Goal: Transaction & Acquisition: Purchase product/service

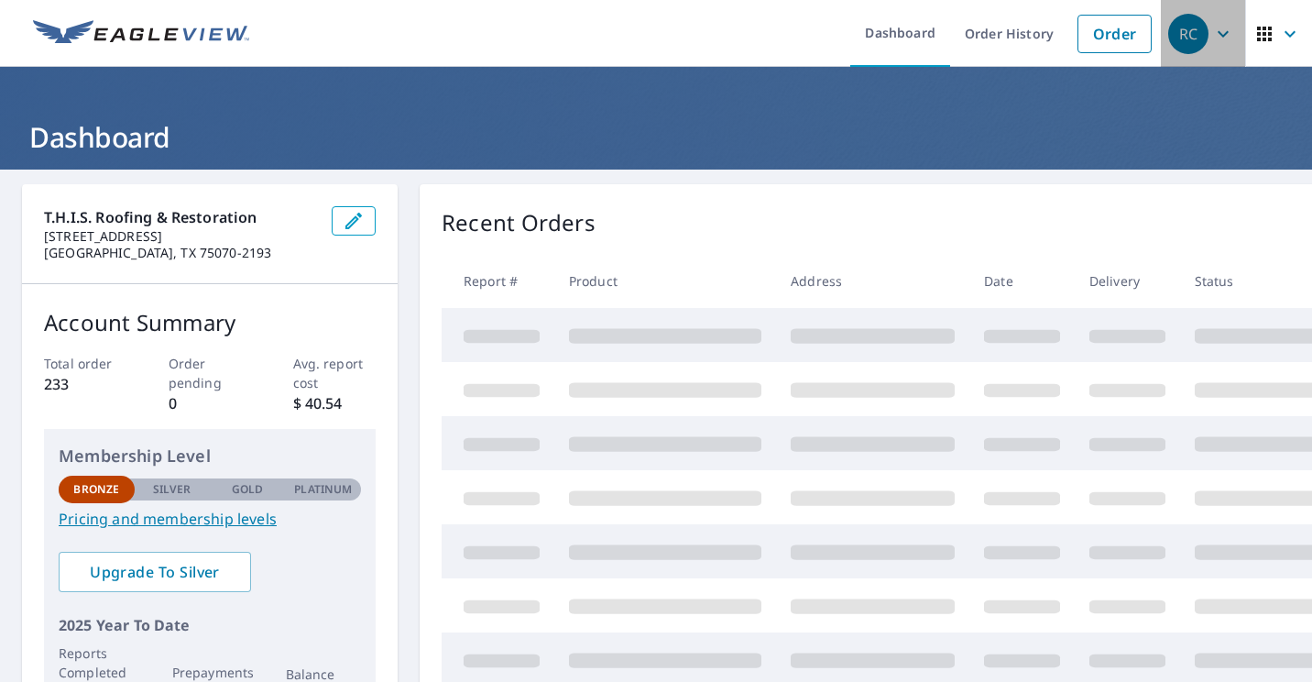
click at [1212, 29] on icon "button" at bounding box center [1223, 34] width 22 height 22
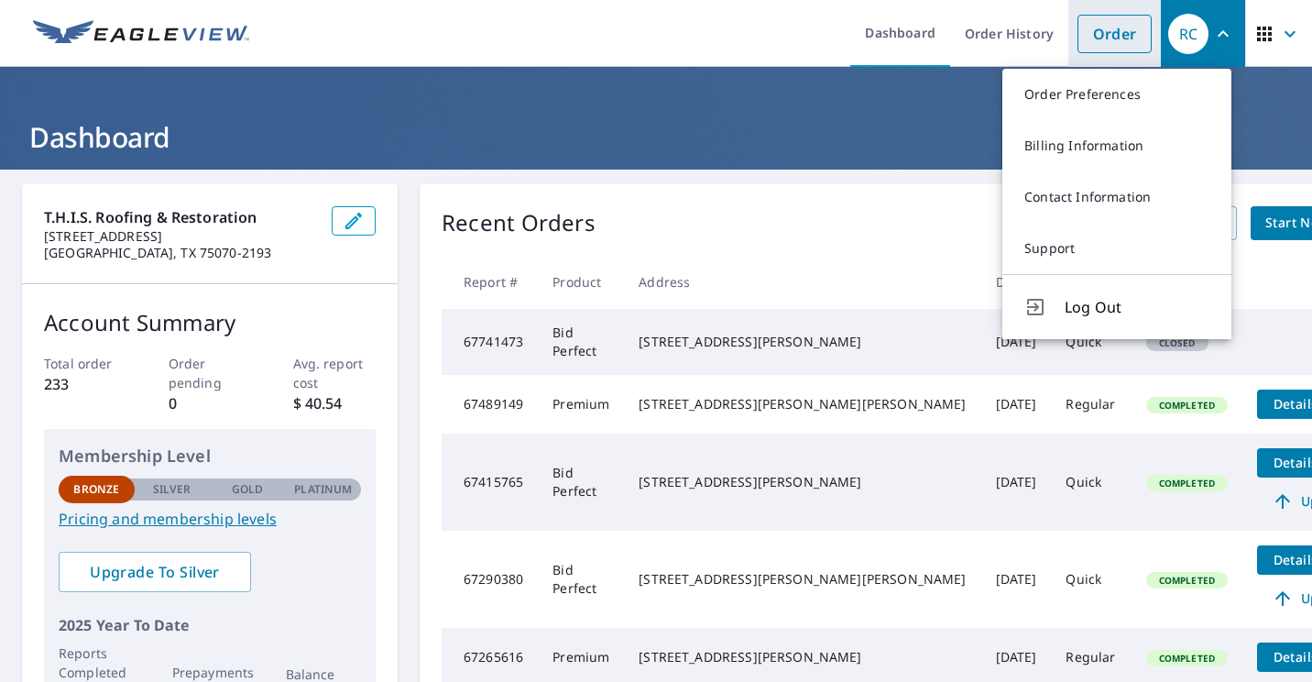
click at [1091, 27] on link "Order" at bounding box center [1114, 34] width 74 height 38
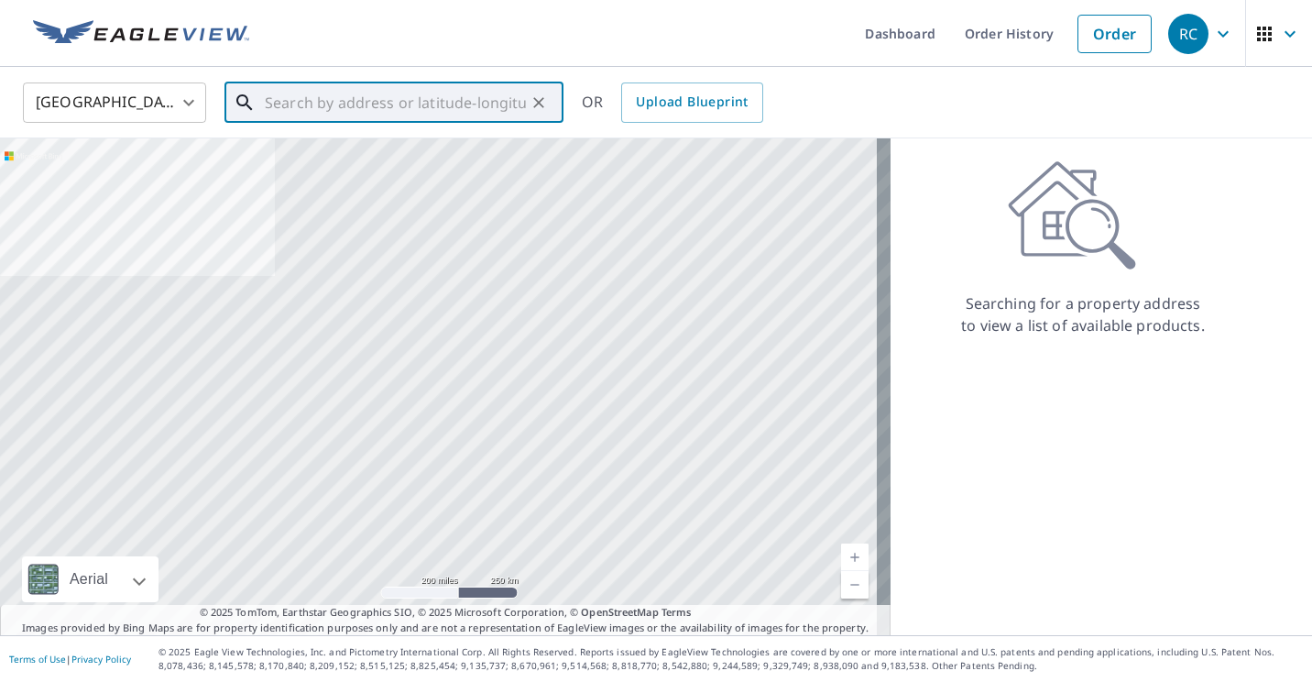
click at [326, 107] on input "text" at bounding box center [395, 102] width 261 height 51
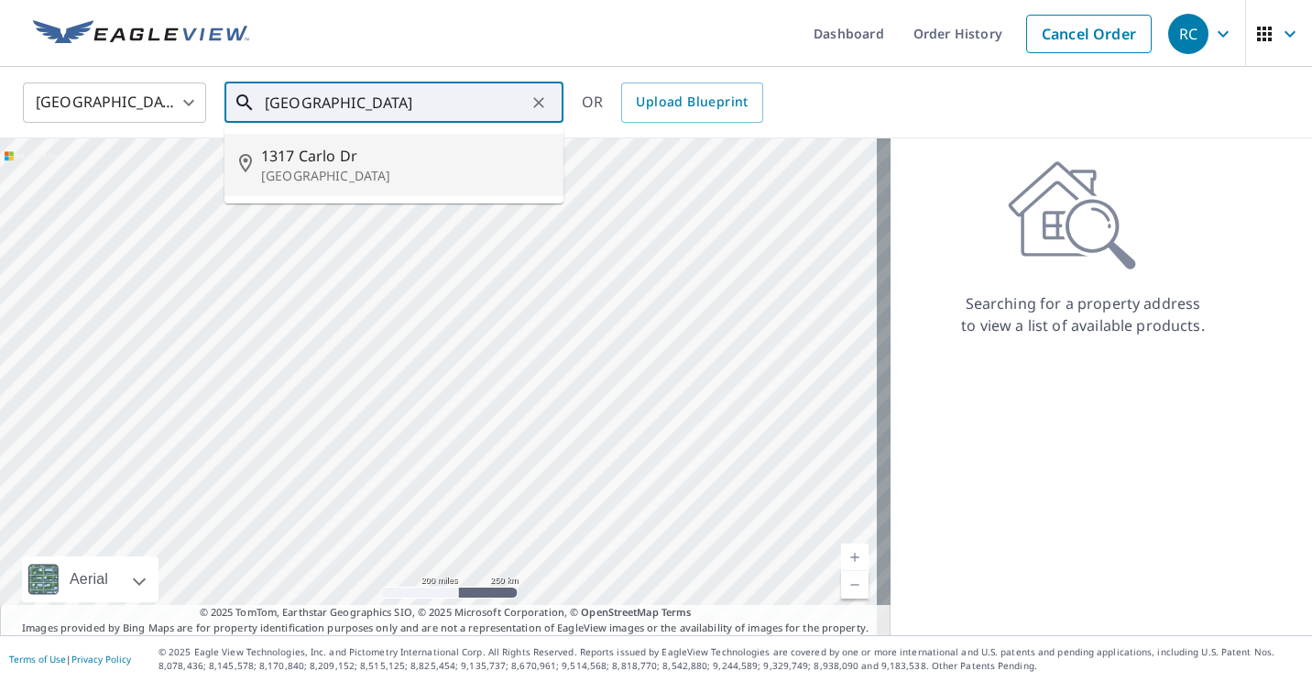
click at [312, 168] on p "[GEOGRAPHIC_DATA]" at bounding box center [405, 176] width 288 height 18
type input "[GEOGRAPHIC_DATA]"
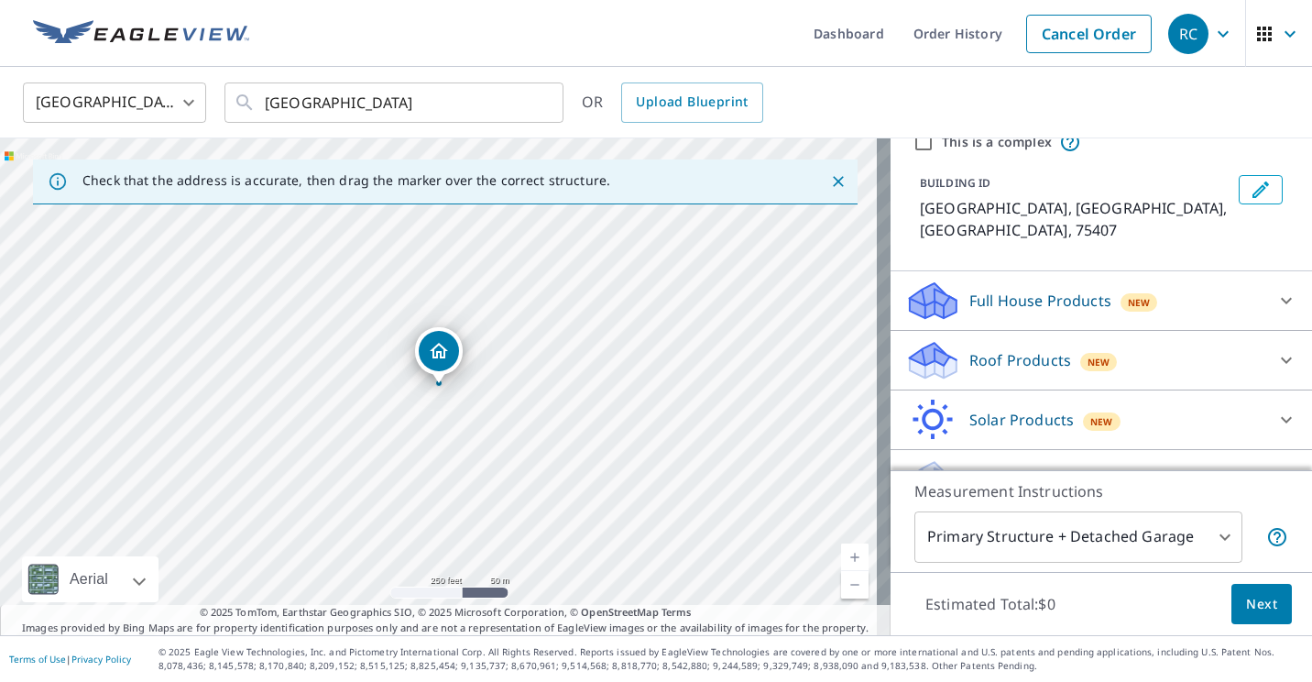
scroll to position [96, 0]
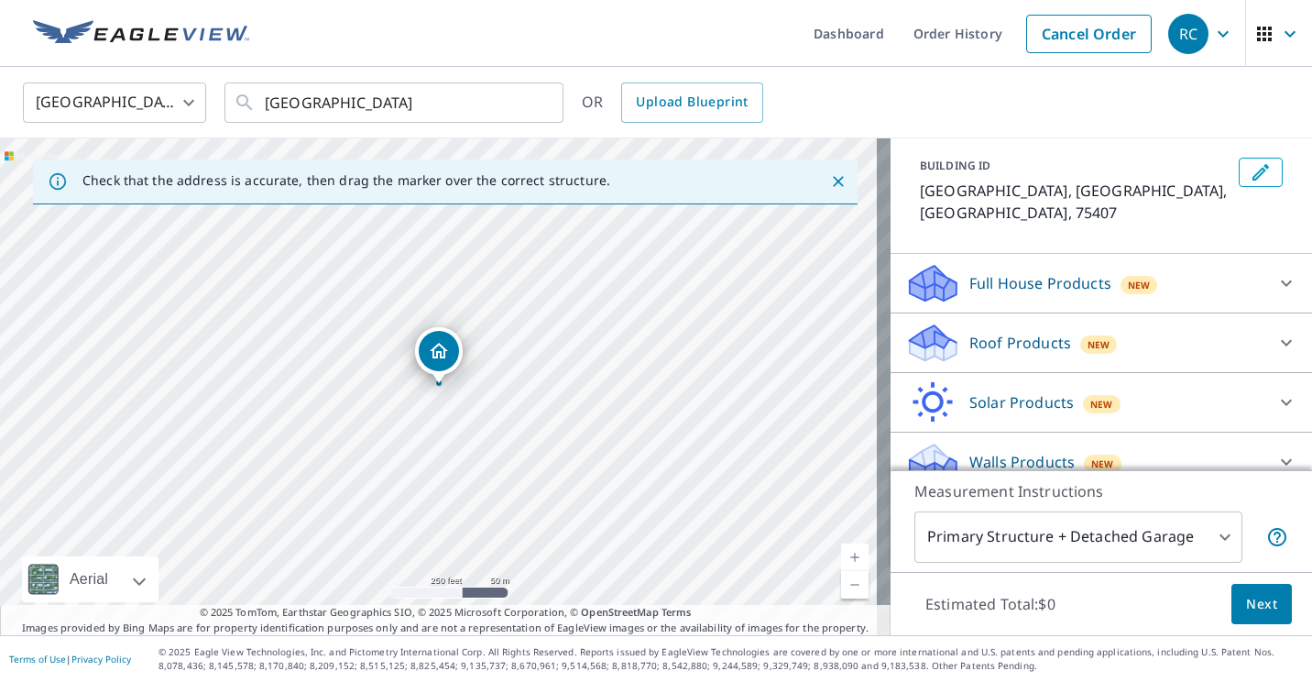
click at [1080, 335] on div "New" at bounding box center [1099, 344] width 38 height 18
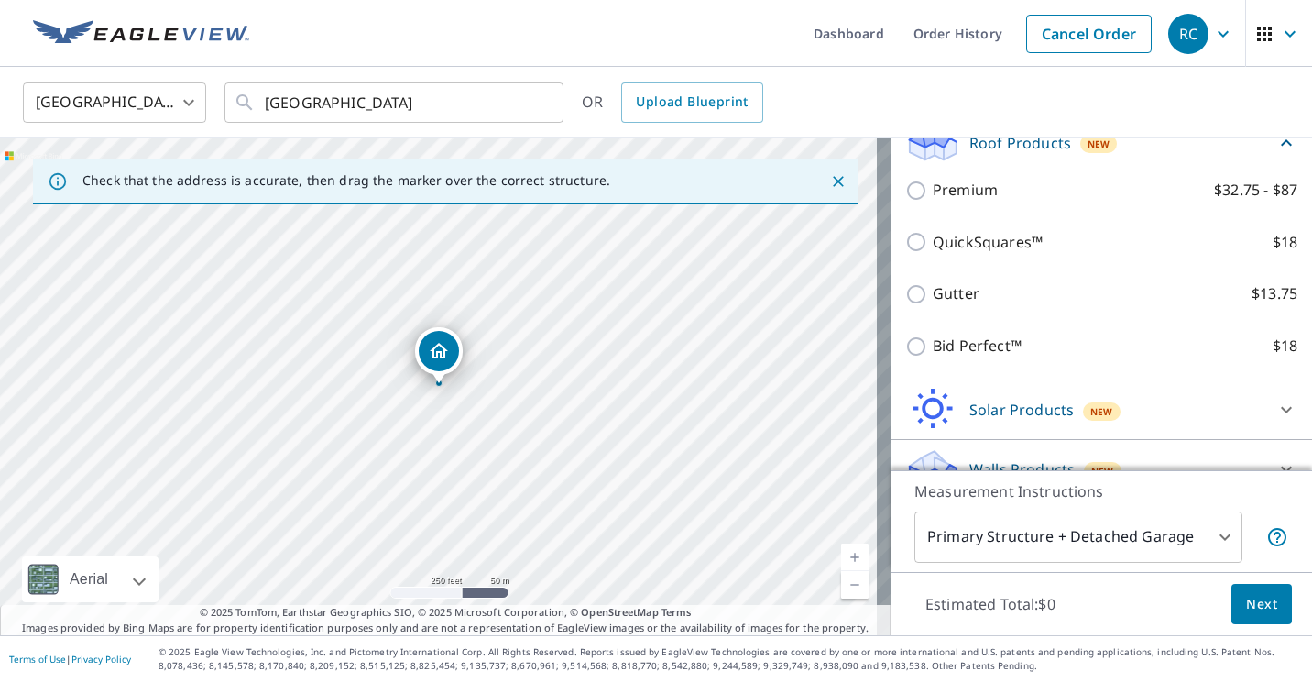
scroll to position [305, 0]
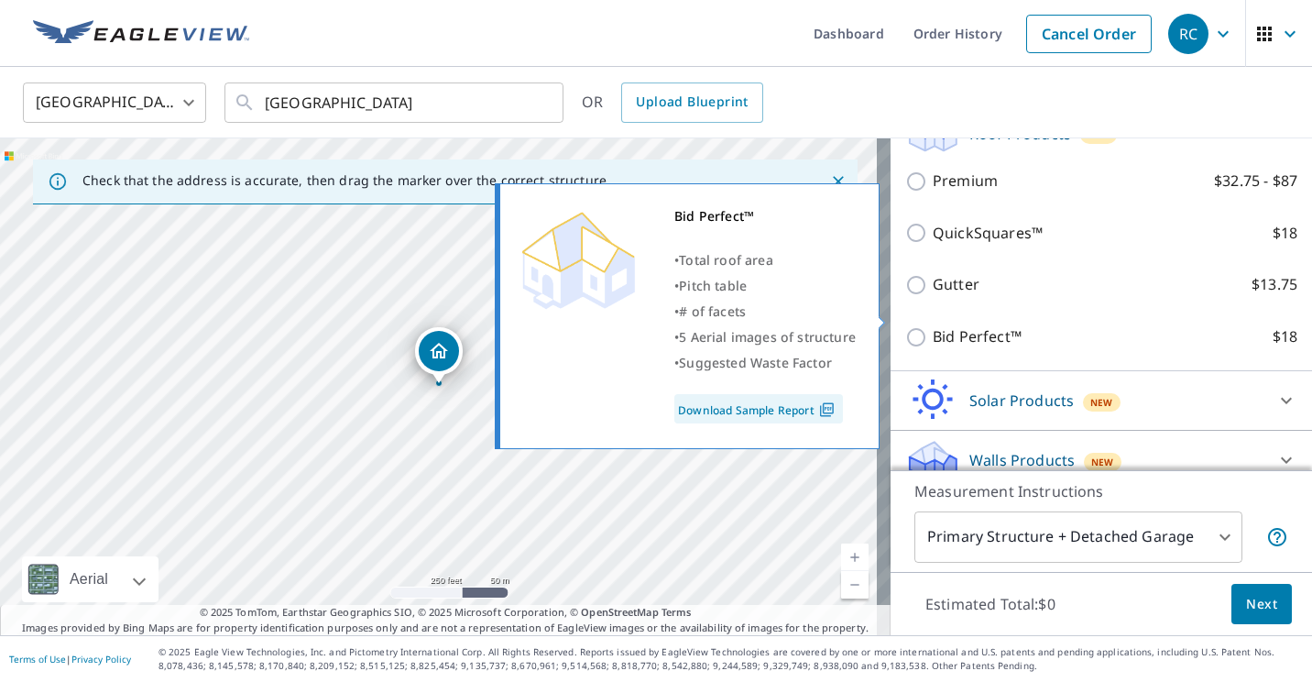
click at [995, 325] on p "Bid Perfect™" at bounding box center [977, 336] width 89 height 23
click at [933, 326] on input "Bid Perfect™ $18" at bounding box center [918, 337] width 27 height 22
checkbox input "true"
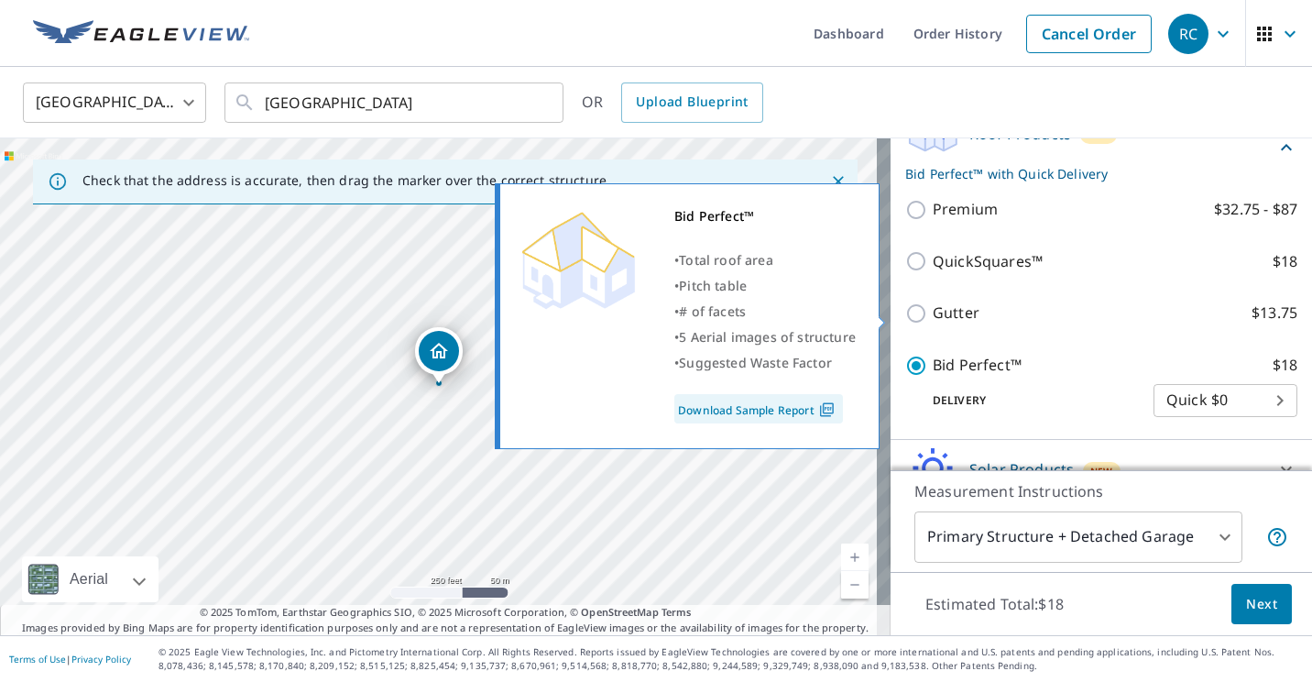
scroll to position [333, 0]
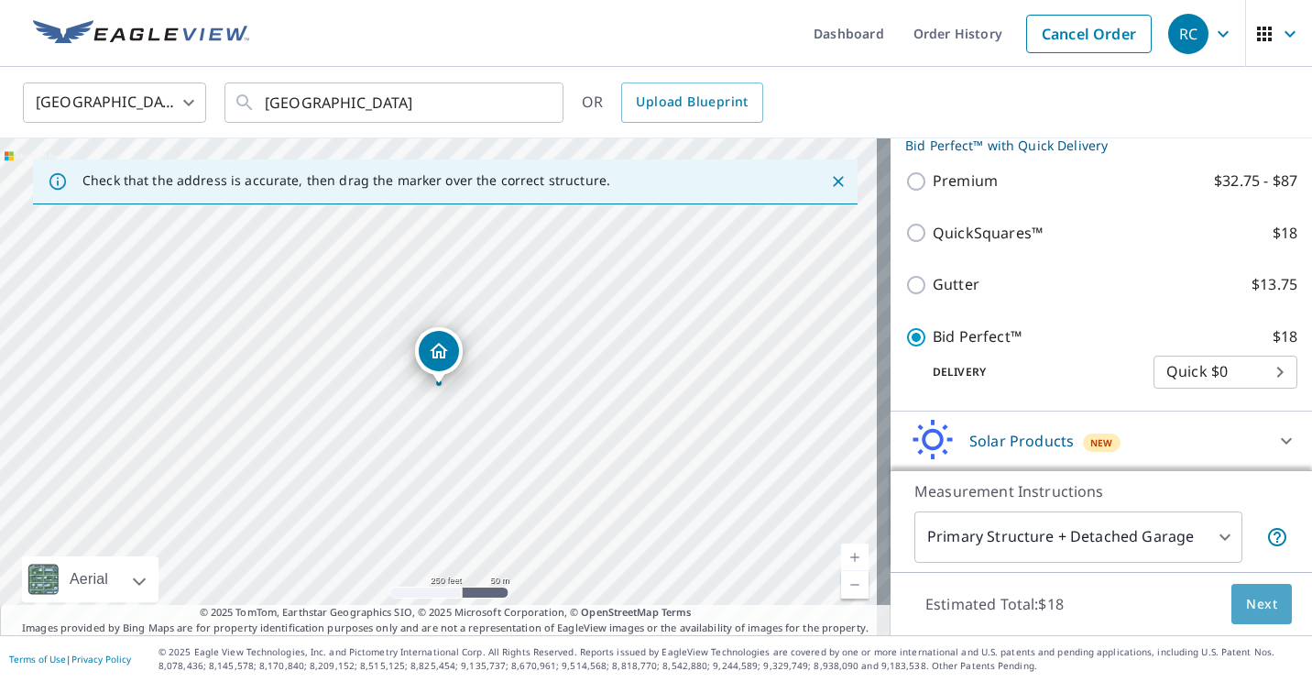
click at [1246, 602] on span "Next" at bounding box center [1261, 604] width 31 height 23
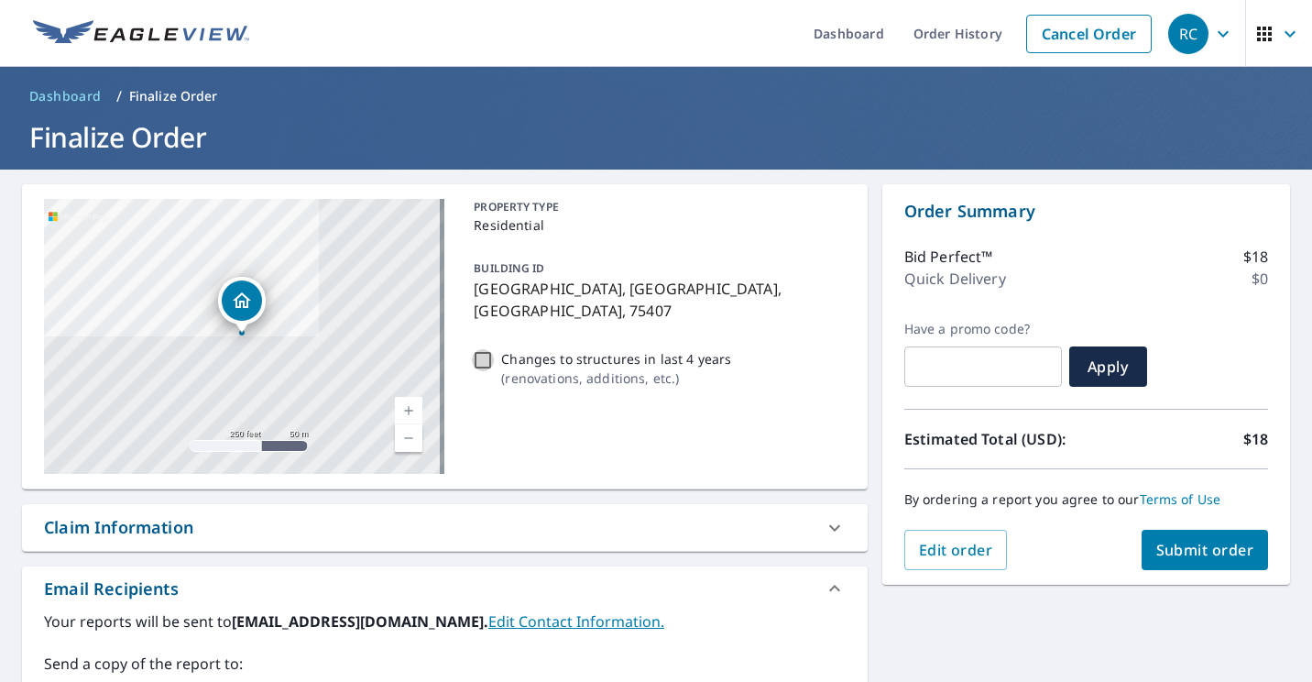
drag, startPoint x: 1194, startPoint y: 553, endPoint x: 484, endPoint y: 330, distance: 744.3
click at [484, 349] on input "Changes to structures in last 4 years ( renovations, additions, etc. )" at bounding box center [483, 360] width 22 height 22
checkbox input "true"
click at [1213, 549] on span "Submit order" at bounding box center [1205, 550] width 98 height 20
checkbox input "true"
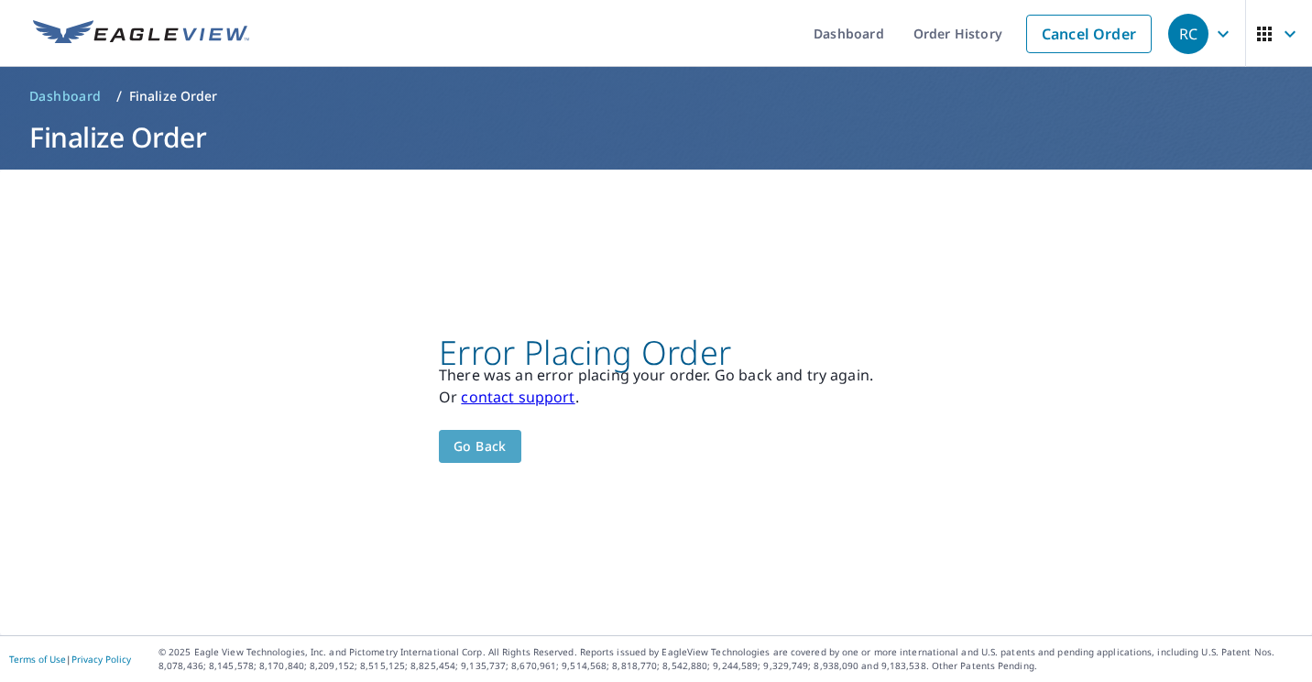
click at [487, 443] on span "Go back" at bounding box center [479, 446] width 53 height 23
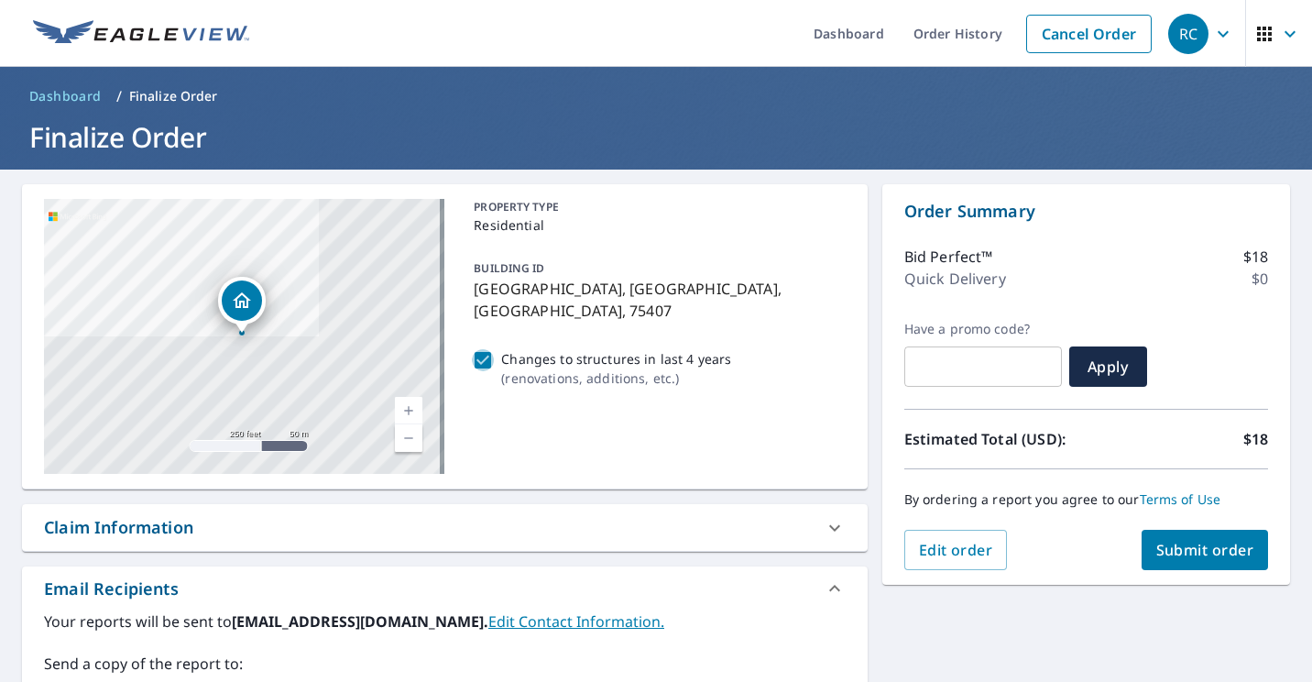
click at [488, 349] on input "Changes to structures in last 4 years ( renovations, additions, etc. )" at bounding box center [483, 360] width 22 height 22
checkbox input "false"
click at [1197, 548] on span "Submit order" at bounding box center [1205, 550] width 98 height 20
checkbox input "true"
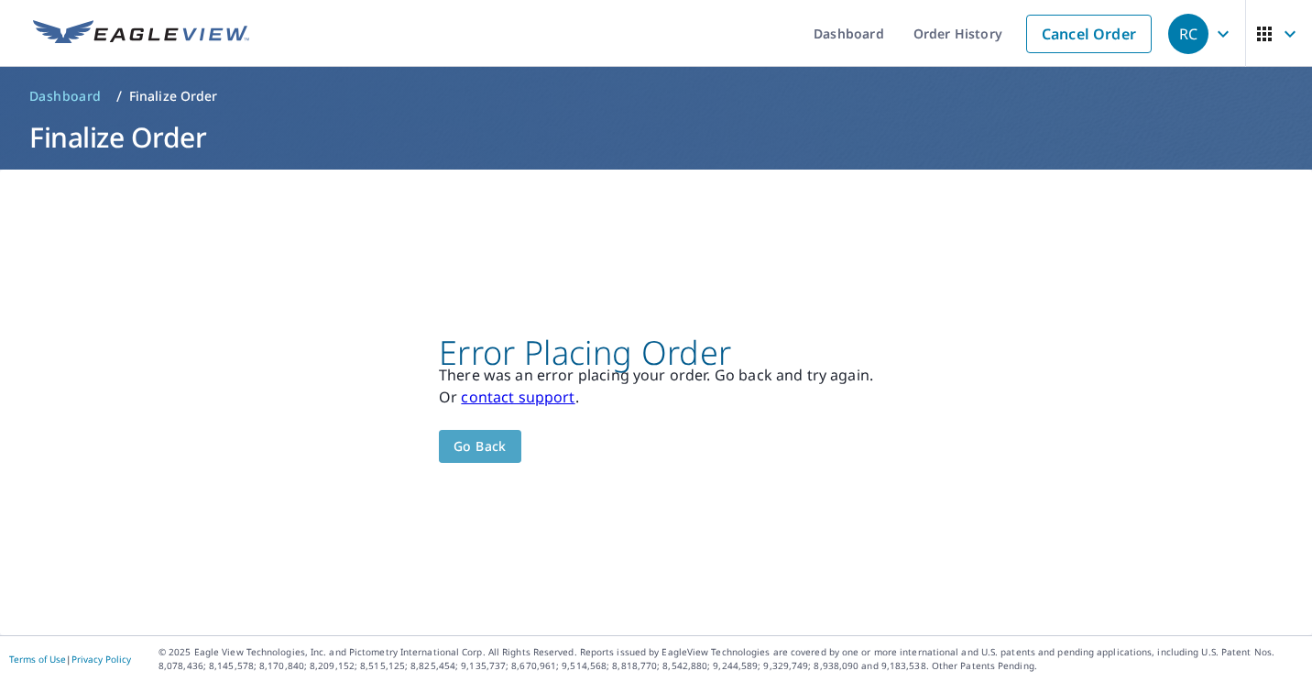
click at [481, 453] on span "Go back" at bounding box center [479, 446] width 53 height 23
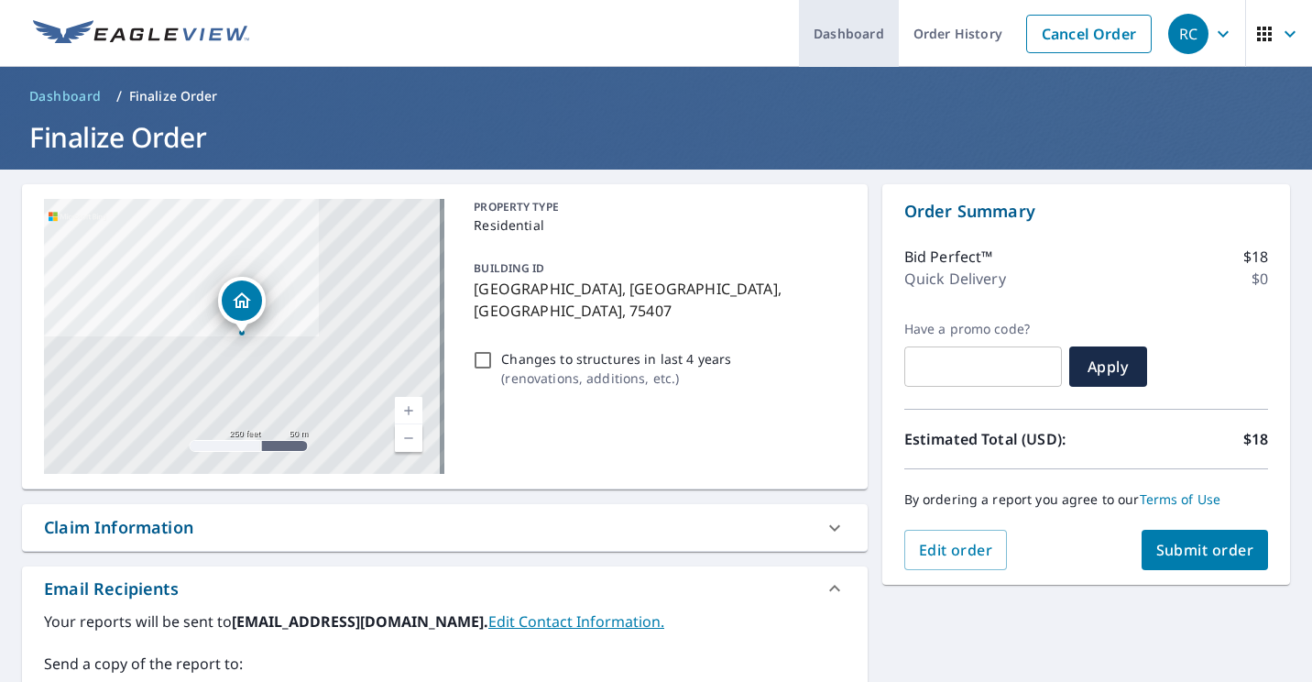
click at [843, 44] on link "Dashboard" at bounding box center [849, 33] width 100 height 67
checkbox input "true"
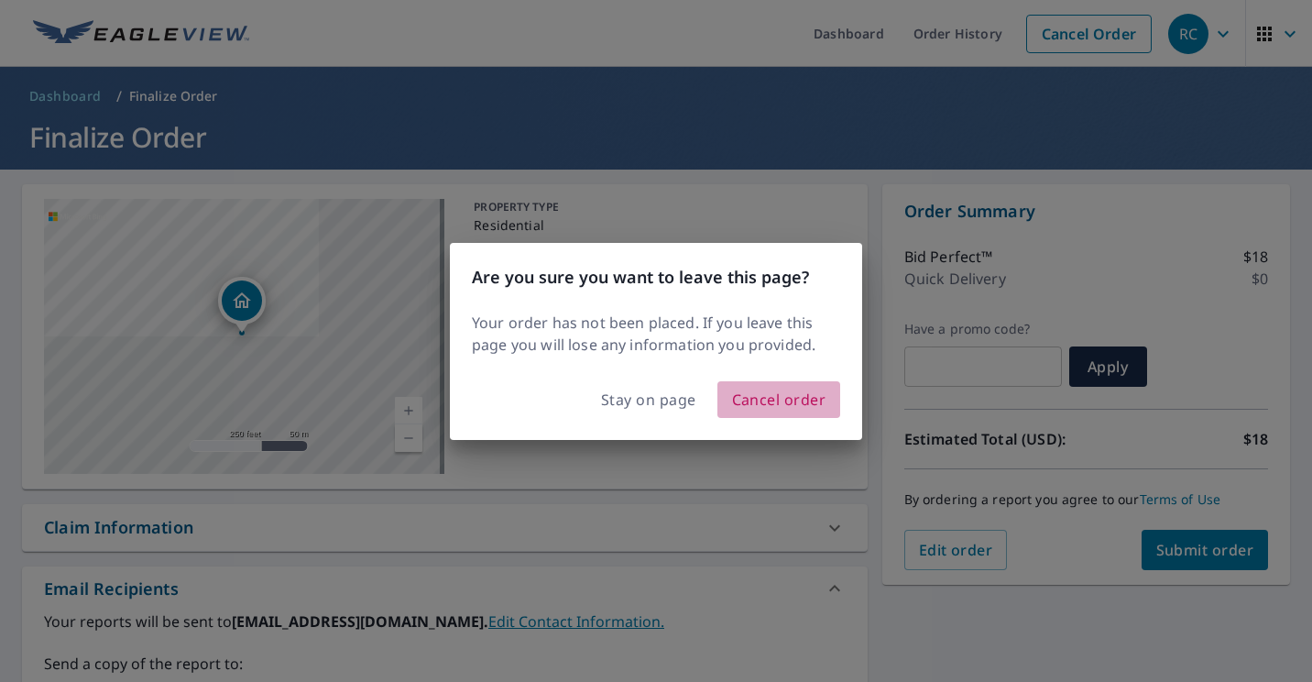
click at [756, 394] on span "Cancel order" at bounding box center [779, 400] width 94 height 26
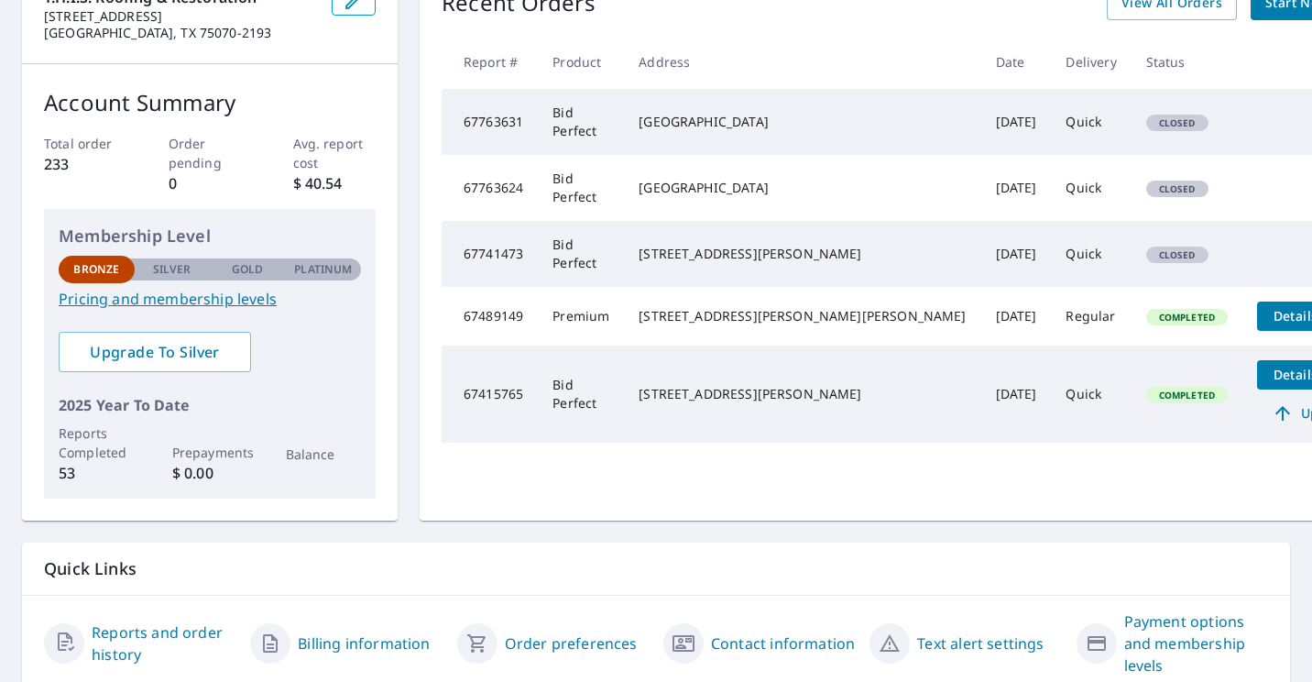
scroll to position [289, 0]
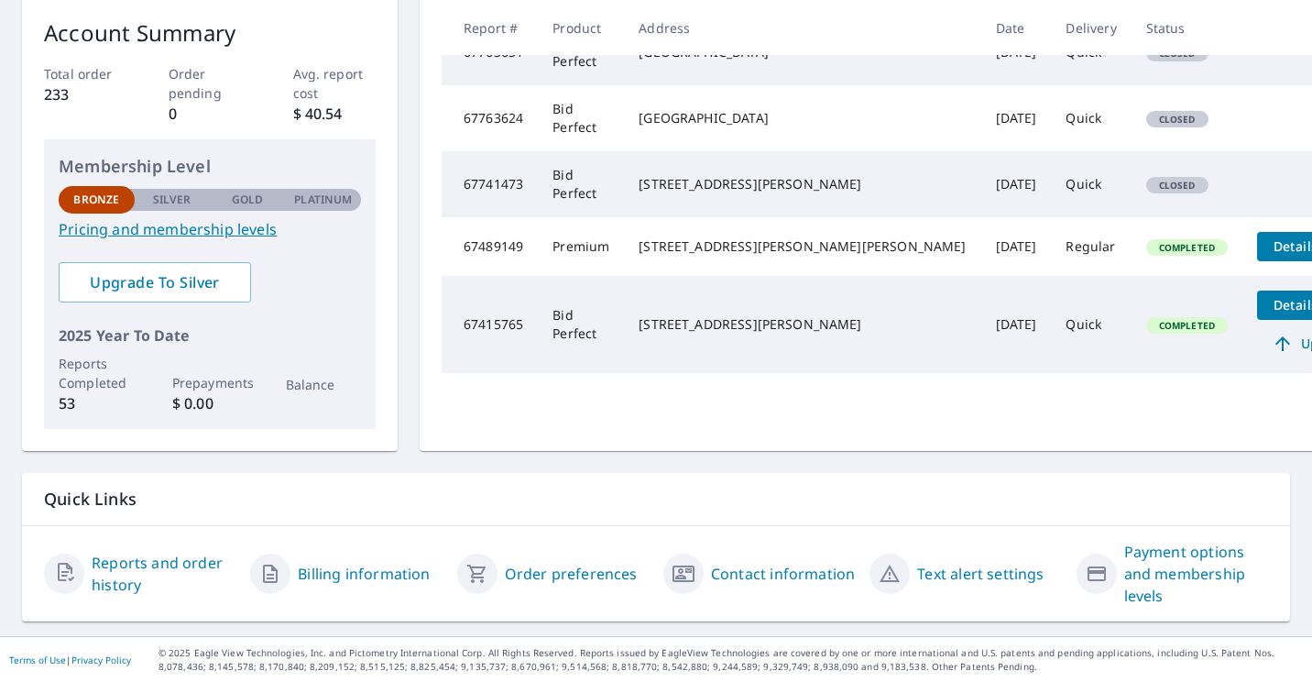
click at [341, 577] on link "Billing information" at bounding box center [364, 573] width 132 height 22
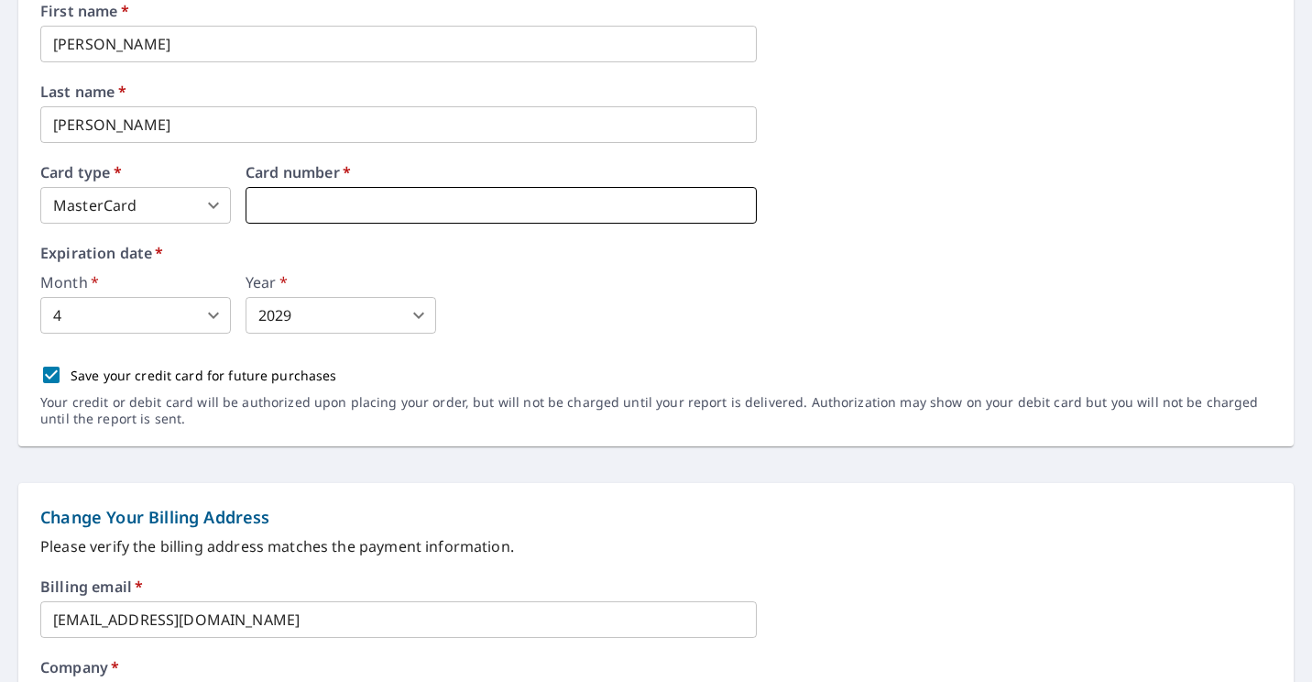
type input "2"
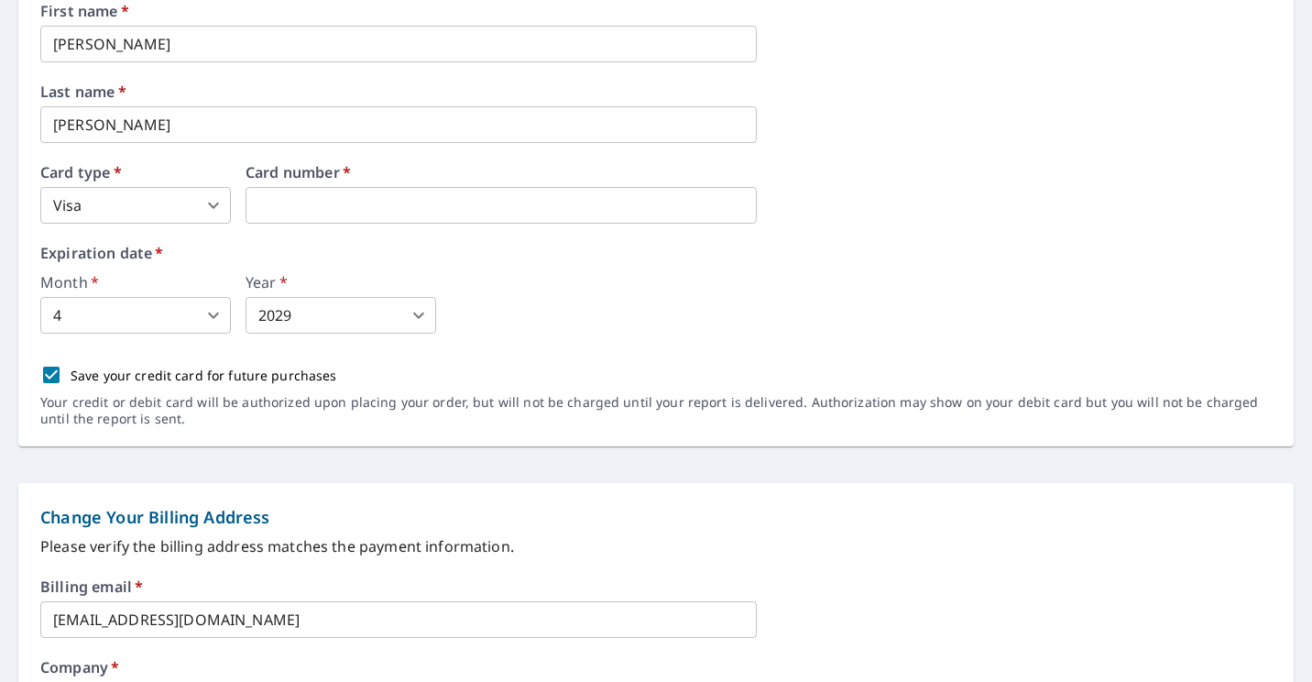
click at [823, 282] on div "Month   * 4 4 ​ Year   * 2029 2029 ​" at bounding box center [655, 304] width 1231 height 59
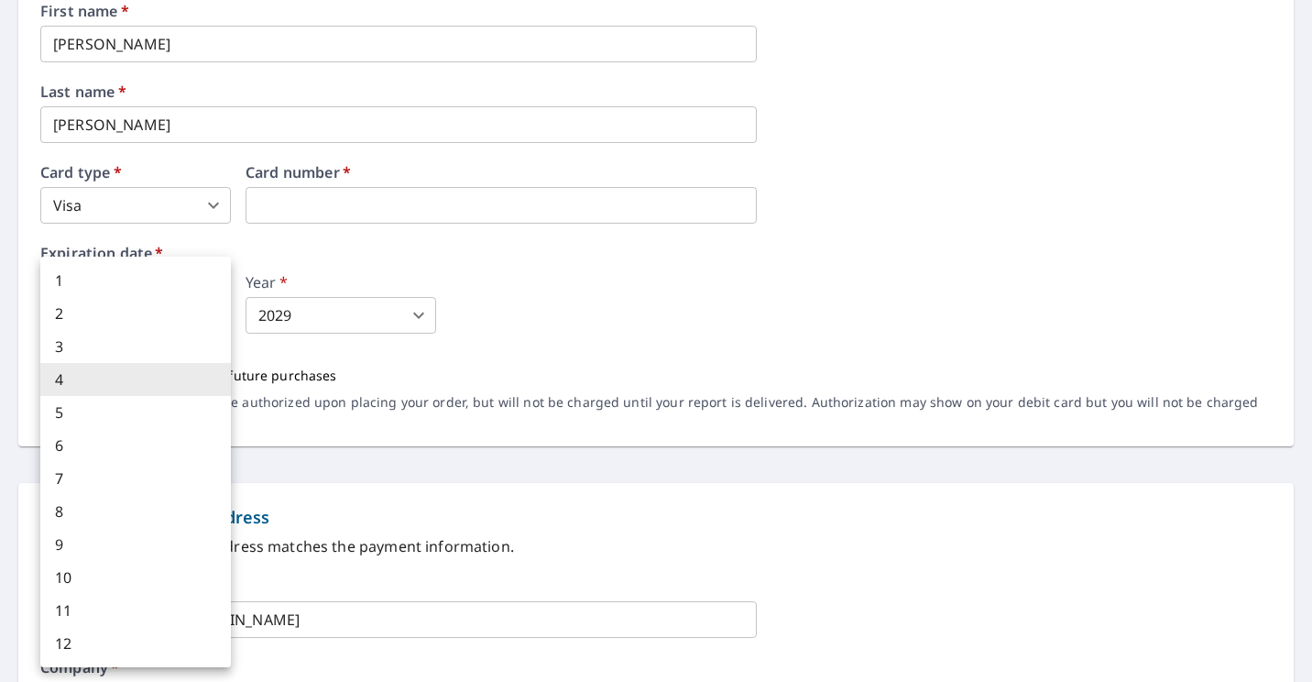
click at [211, 318] on body "RC RC Dashboard Order History Order RC Dashboard / Billing Information Billing …" at bounding box center [656, 341] width 1312 height 682
click at [120, 576] on li "10" at bounding box center [135, 577] width 191 height 33
type input "10"
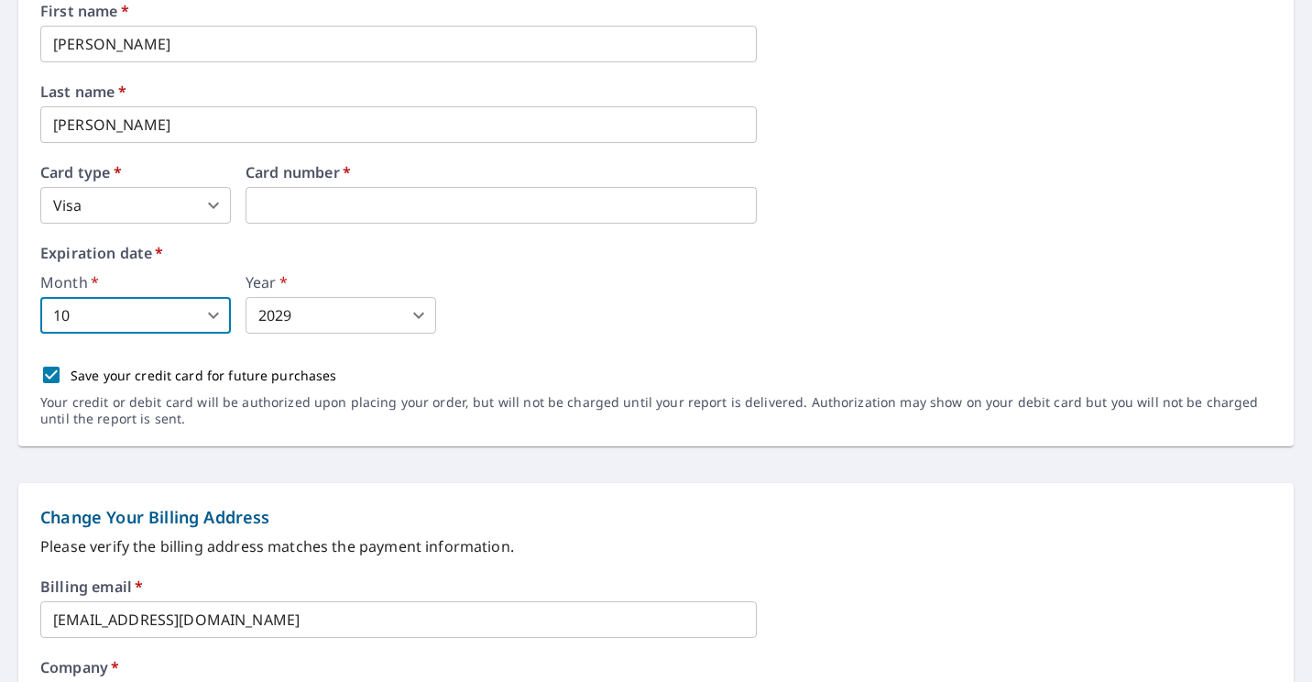
click at [418, 317] on body "RC RC Dashboard Order History Order RC Dashboard / Billing Information Billing …" at bounding box center [656, 341] width 1312 height 682
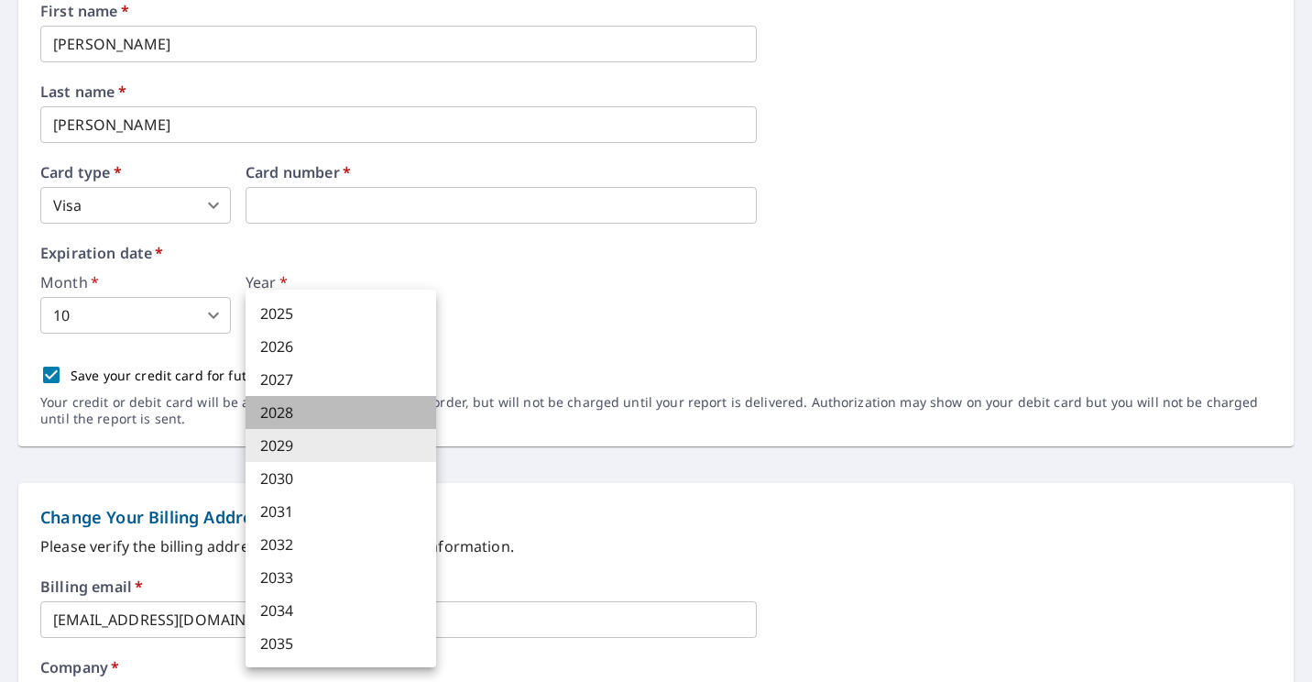
click at [366, 410] on li "2028" at bounding box center [341, 412] width 191 height 33
type input "2028"
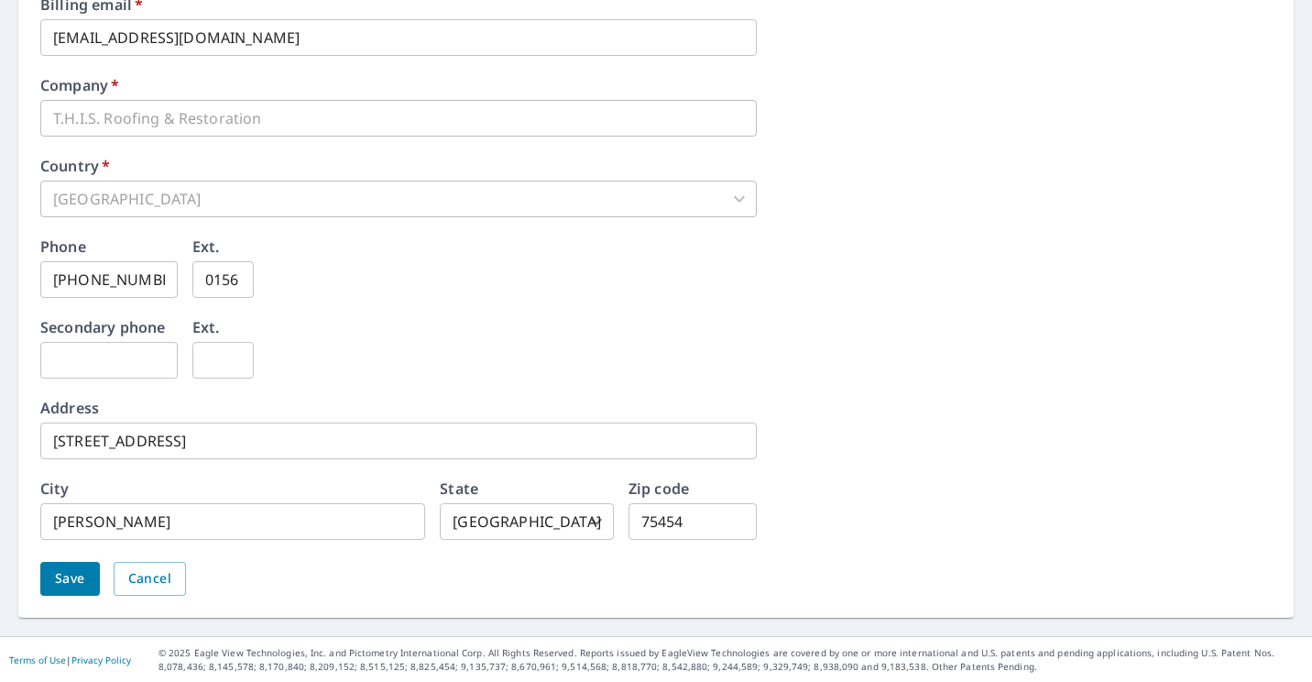
scroll to position [871, 0]
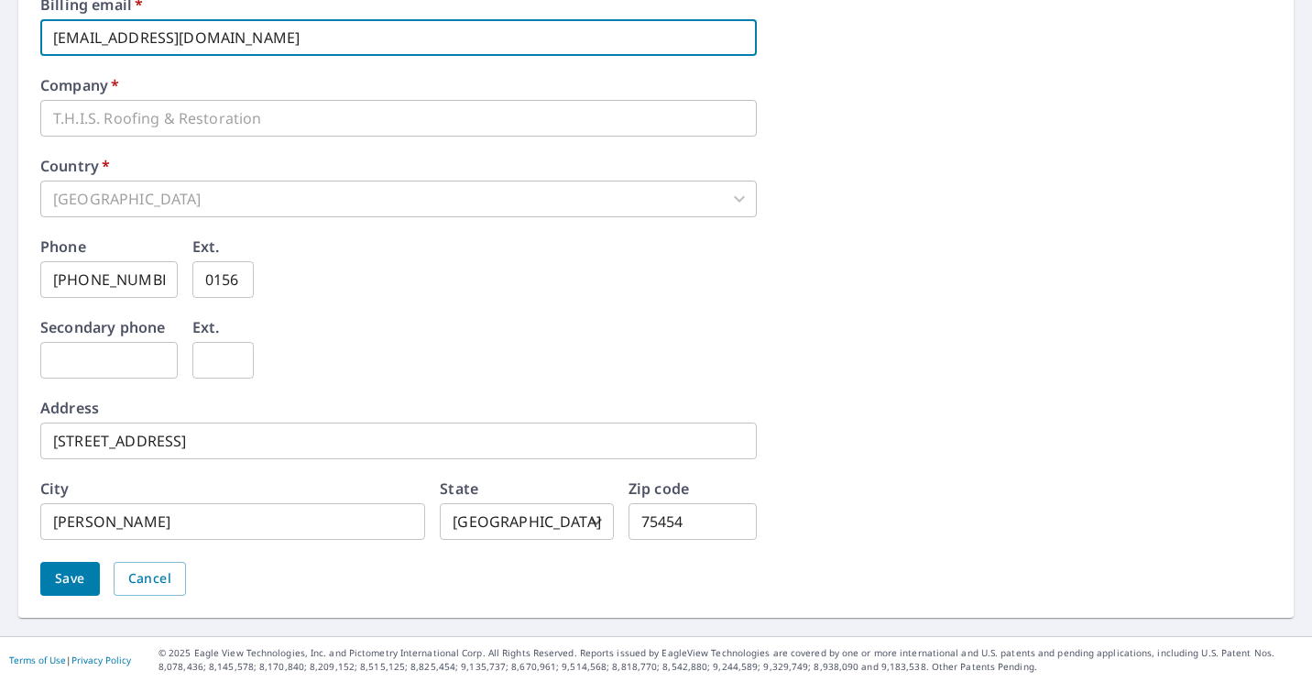
click at [248, 47] on input "[EMAIL_ADDRESS][DOMAIN_NAME]" at bounding box center [398, 37] width 716 height 37
type input "[EMAIL_ADDRESS][DOMAIN_NAME]"
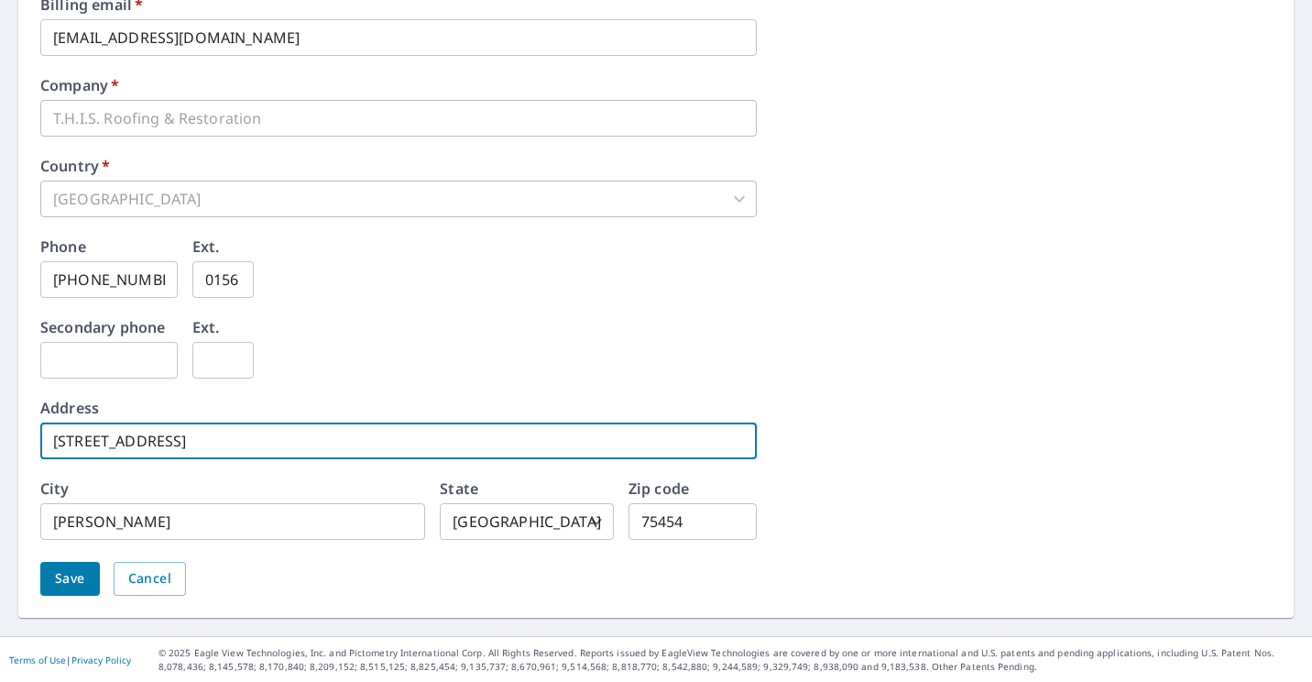
click at [214, 446] on input "[STREET_ADDRESS]" at bounding box center [398, 440] width 716 height 37
type input "4"
click at [214, 446] on input "[STREET_ADDRESS]" at bounding box center [398, 440] width 716 height 37
click at [225, 444] on input "[STREET_ADDRESS]" at bounding box center [398, 440] width 716 height 37
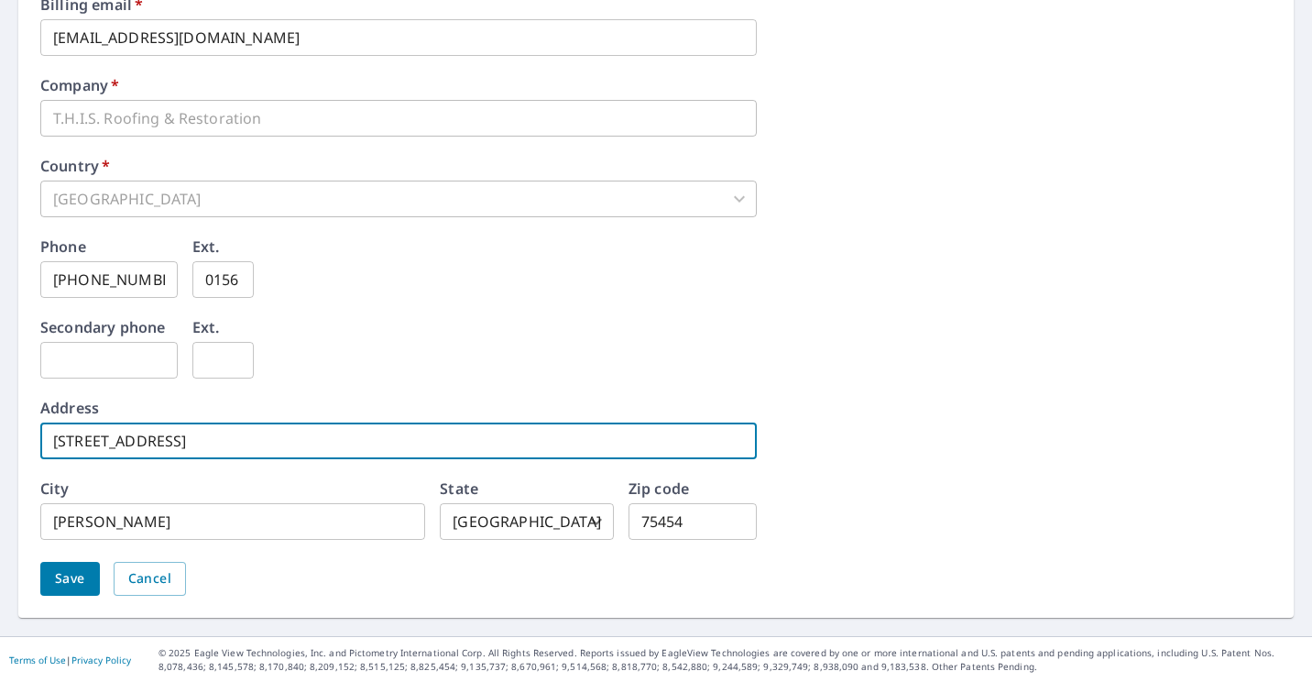
click at [225, 444] on input "[STREET_ADDRESS]" at bounding box center [398, 440] width 716 height 37
type input "F"
type input "[STREET_ADDRESS]"
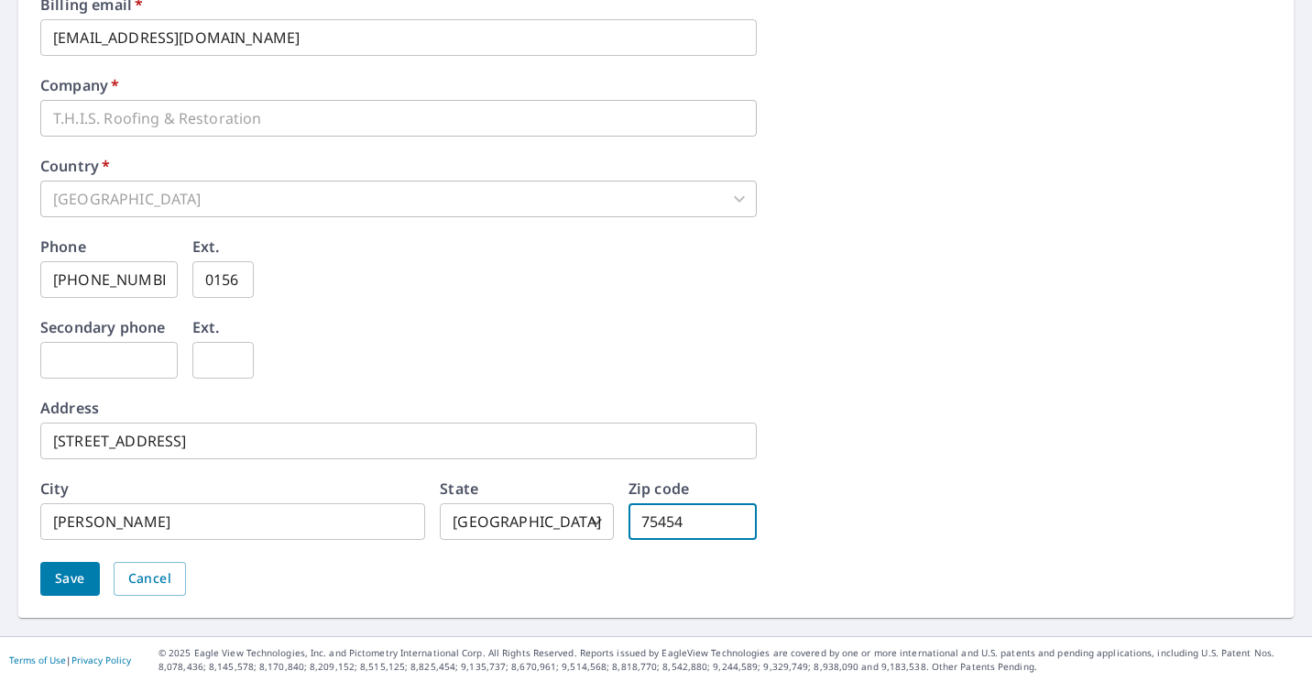
click at [665, 528] on input "75454" at bounding box center [692, 521] width 128 height 37
click at [682, 518] on input "75454" at bounding box center [692, 521] width 128 height 37
type input "75070"
click at [382, 584] on div "Save Cancel" at bounding box center [655, 579] width 1231 height 34
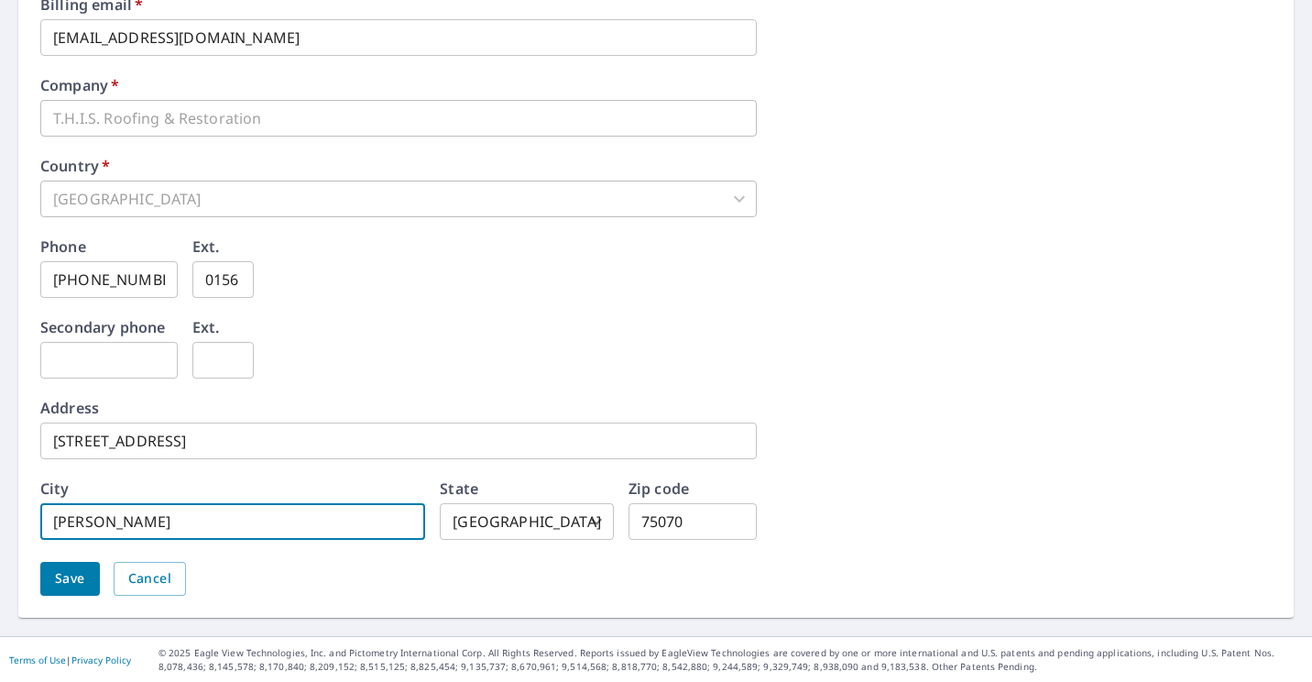
click at [126, 529] on input "[PERSON_NAME]" at bounding box center [232, 521] width 385 height 37
type input "M"
type input "[PERSON_NAME]"
click at [1026, 536] on div "Billing email   * [EMAIL_ADDRESS][DOMAIN_NAME] ​ Company   * T.H.I.S. Roofing &…" at bounding box center [655, 307] width 1231 height 620
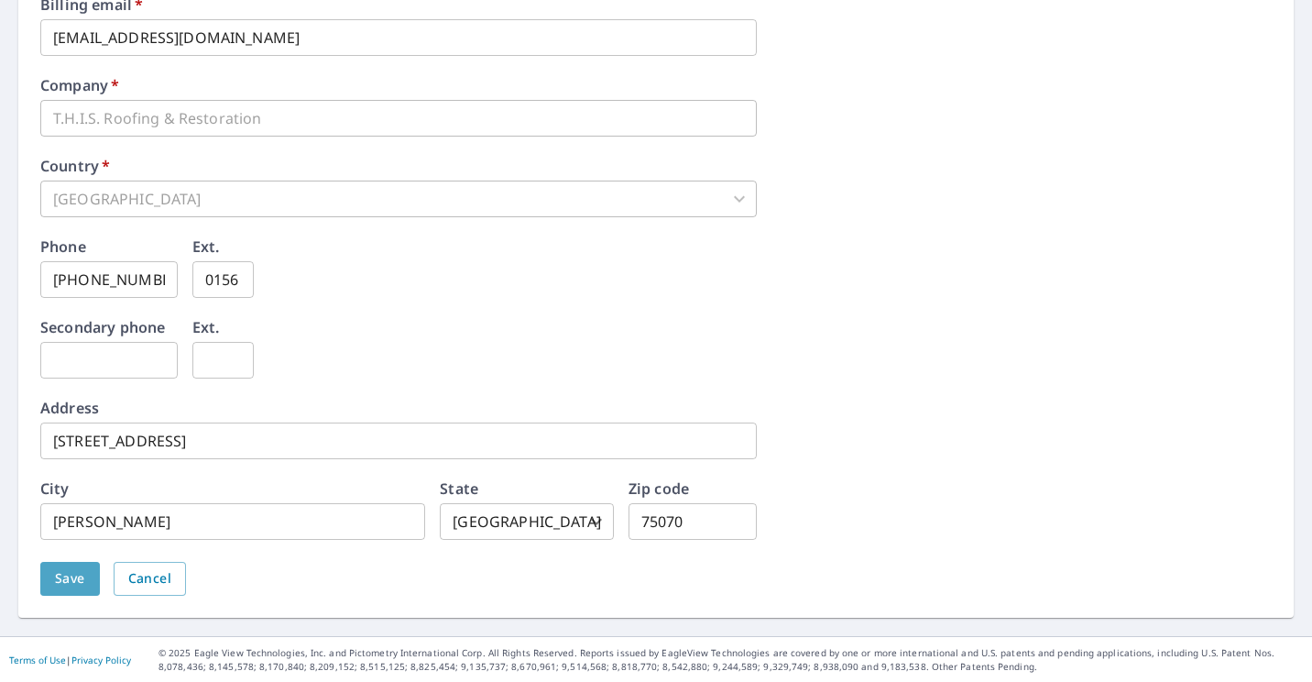
click at [60, 568] on span "Save" at bounding box center [70, 578] width 30 height 23
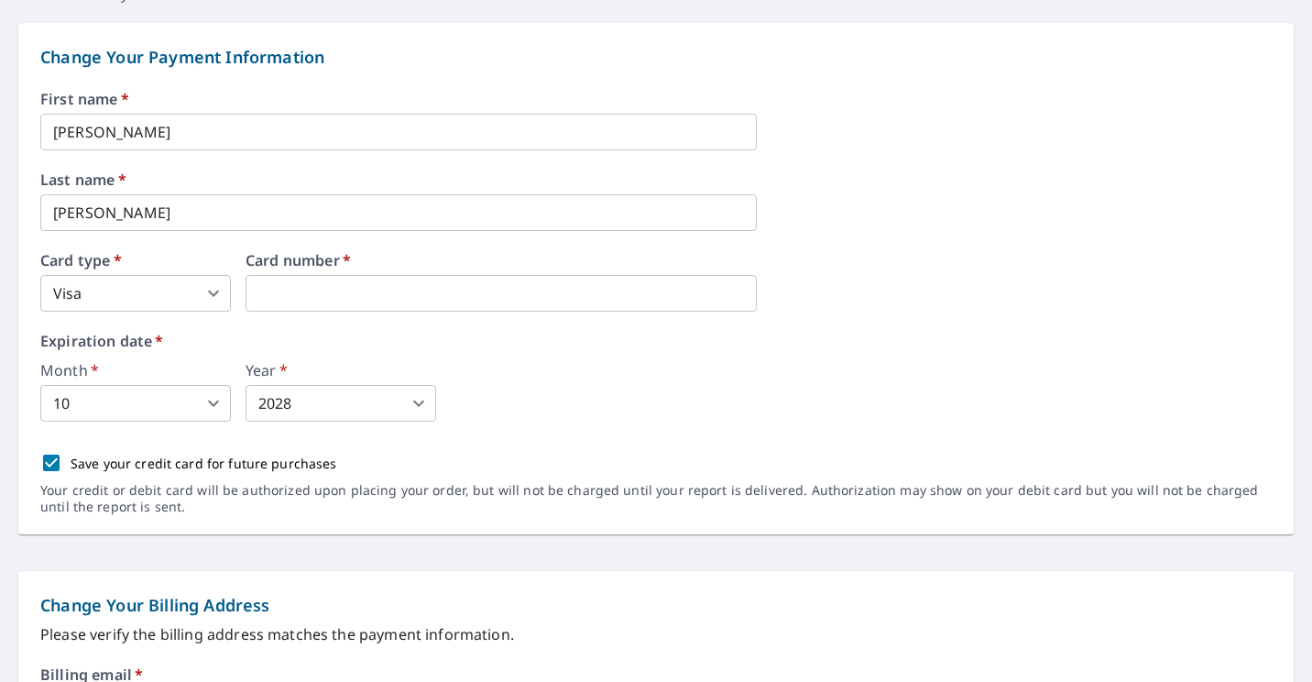
scroll to position [0, 0]
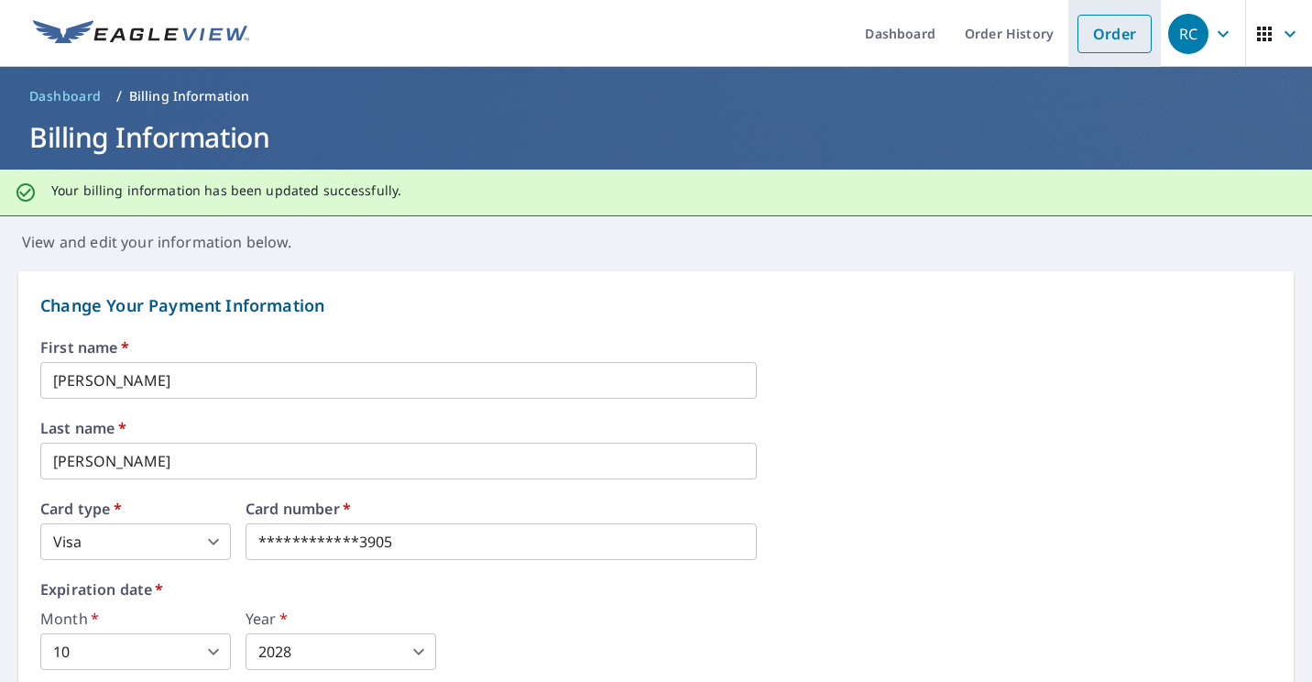
click at [1116, 43] on link "Order" at bounding box center [1114, 34] width 74 height 38
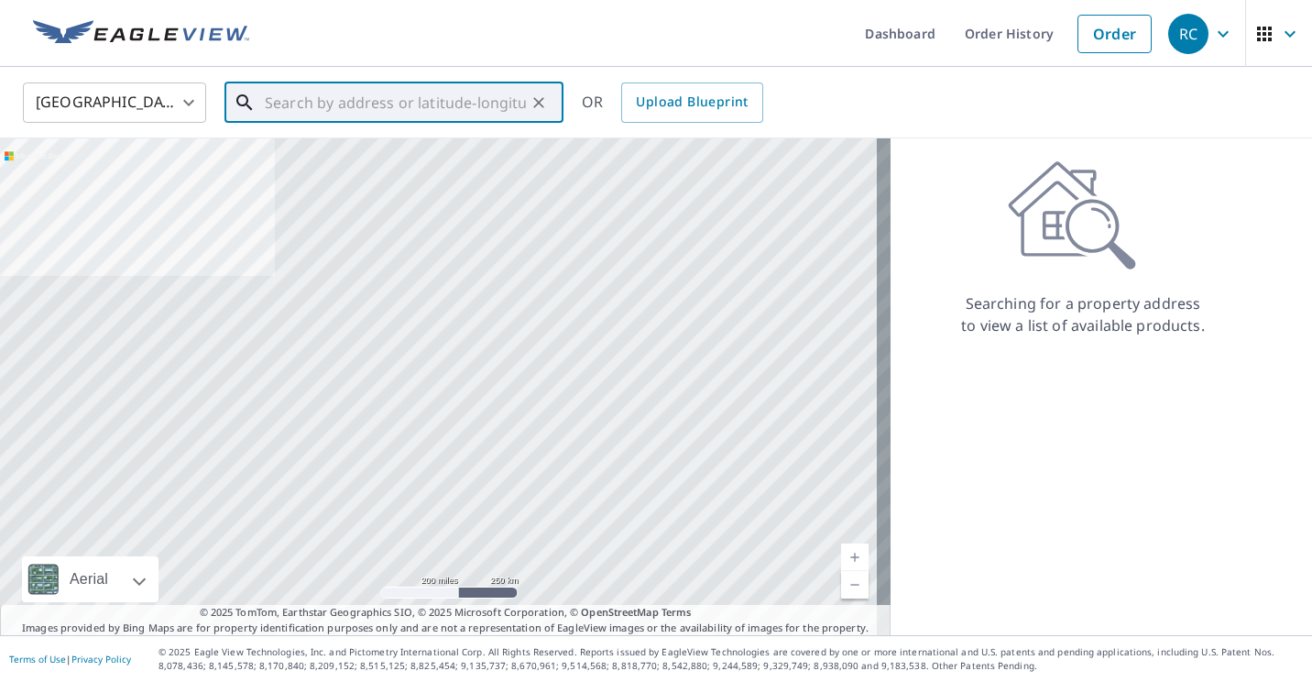
click at [423, 107] on input "text" at bounding box center [395, 102] width 261 height 51
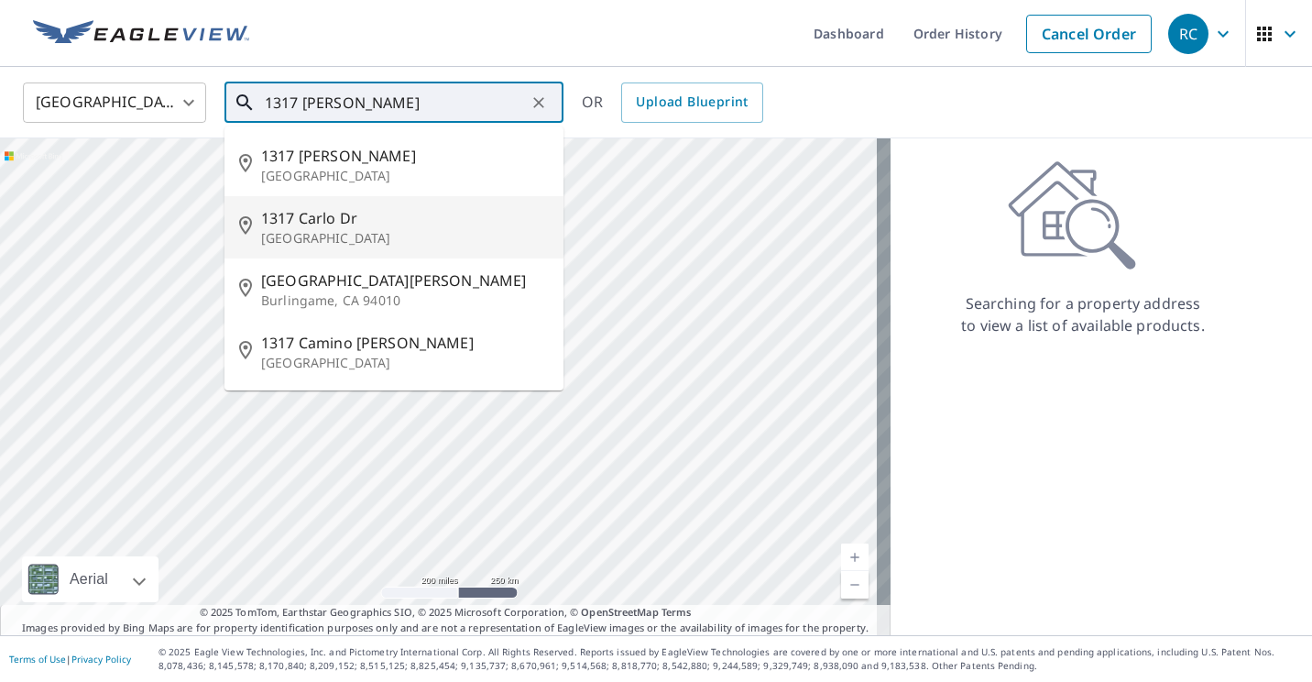
click at [351, 224] on span "1317 Carlo Dr" at bounding box center [405, 218] width 288 height 22
type input "[GEOGRAPHIC_DATA]"
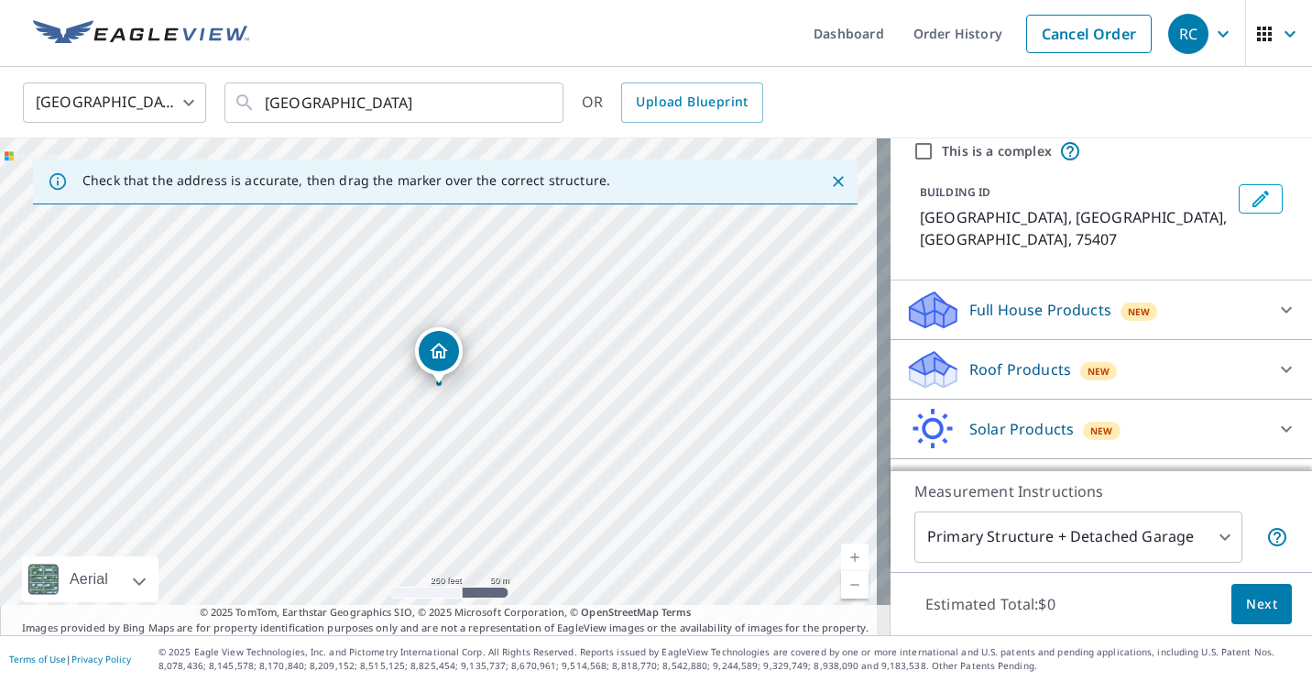
scroll to position [85, 0]
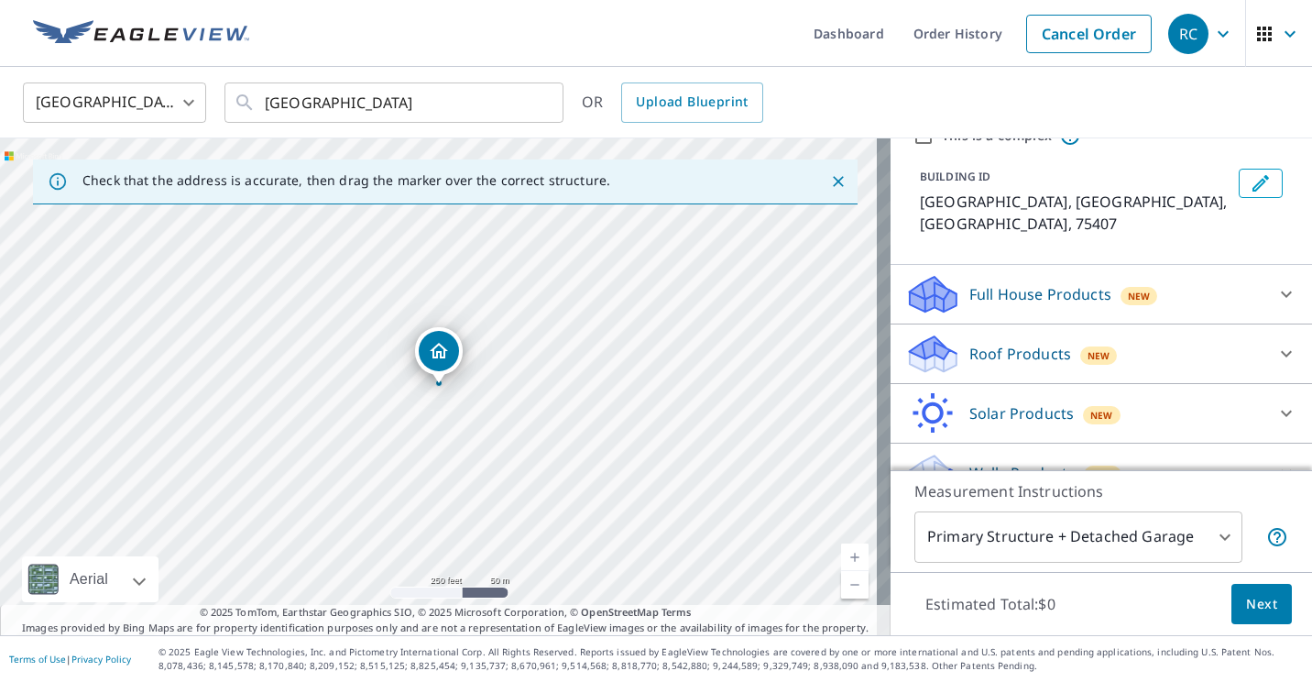
click at [1042, 343] on p "Roof Products" at bounding box center [1020, 354] width 102 height 22
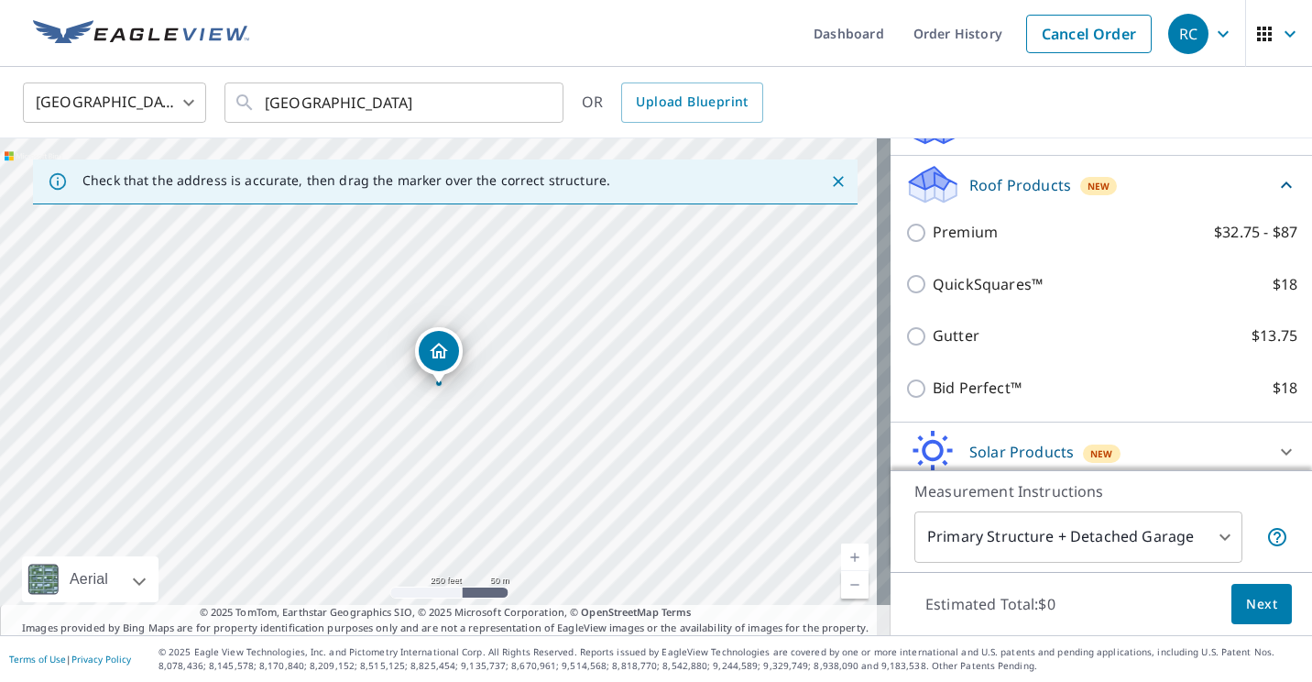
scroll to position [256, 0]
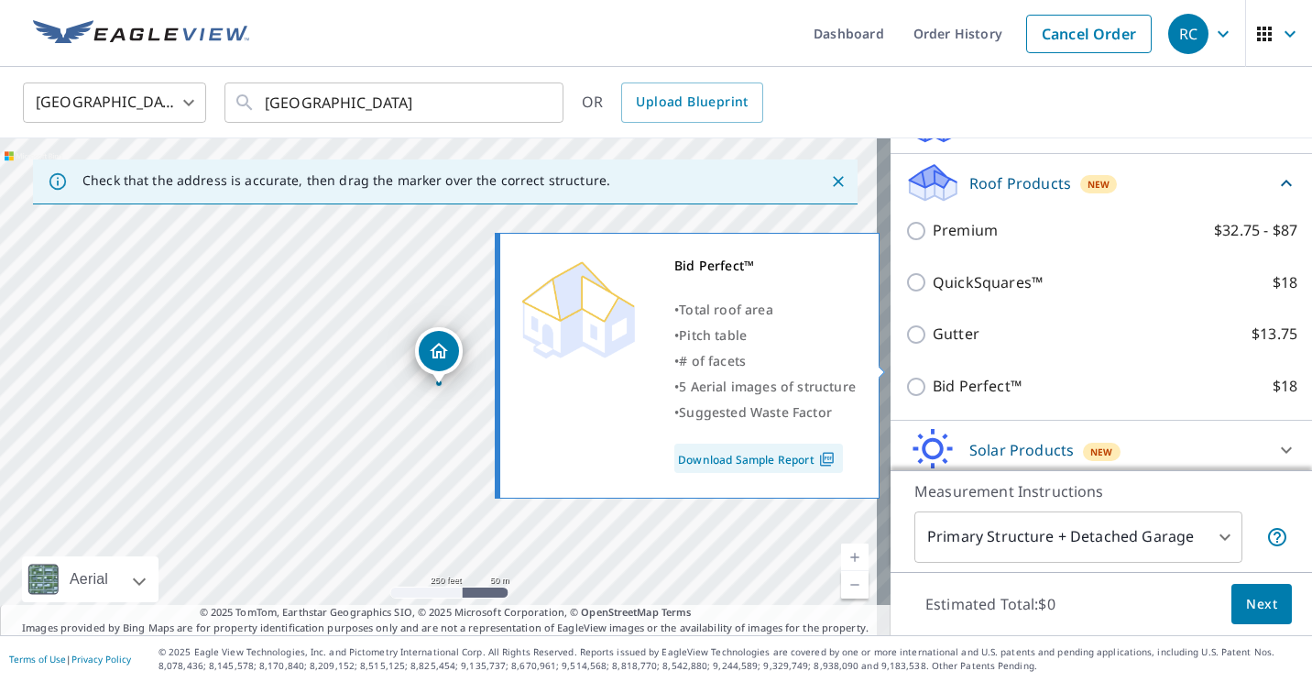
click at [952, 375] on p "Bid Perfect™" at bounding box center [977, 386] width 89 height 23
click at [933, 376] on input "Bid Perfect™ $18" at bounding box center [918, 387] width 27 height 22
checkbox input "true"
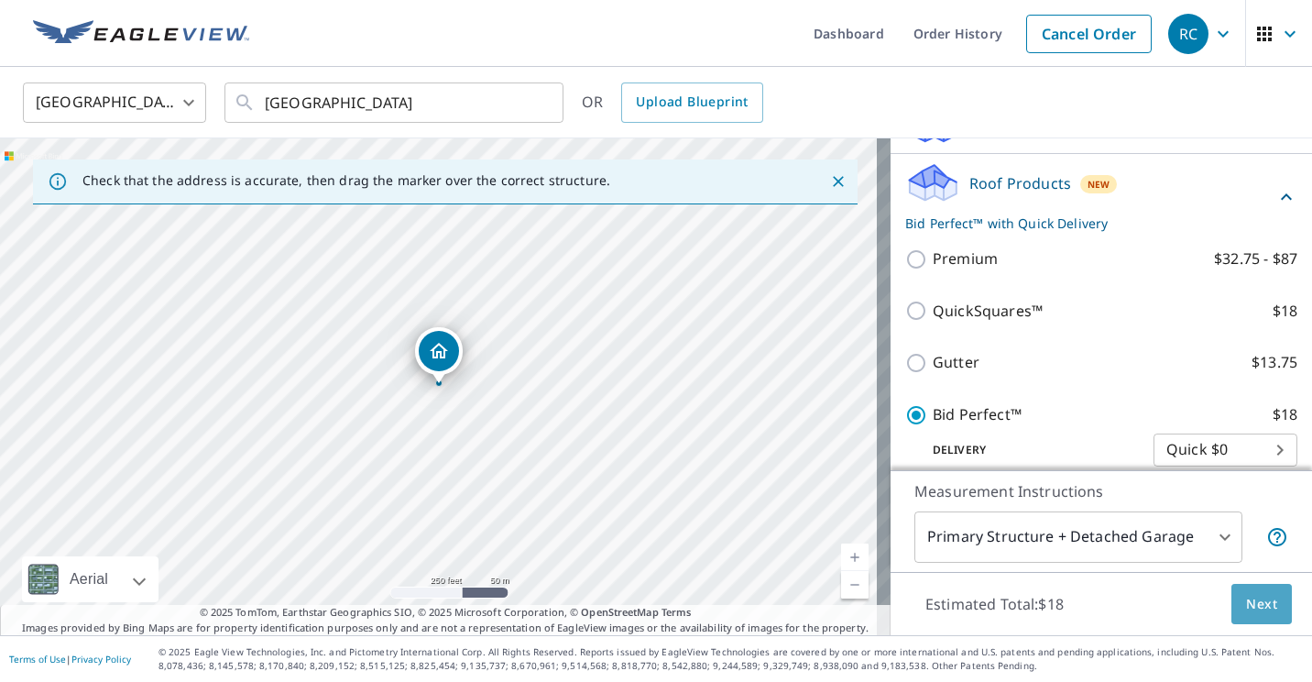
click at [1246, 595] on span "Next" at bounding box center [1261, 604] width 31 height 23
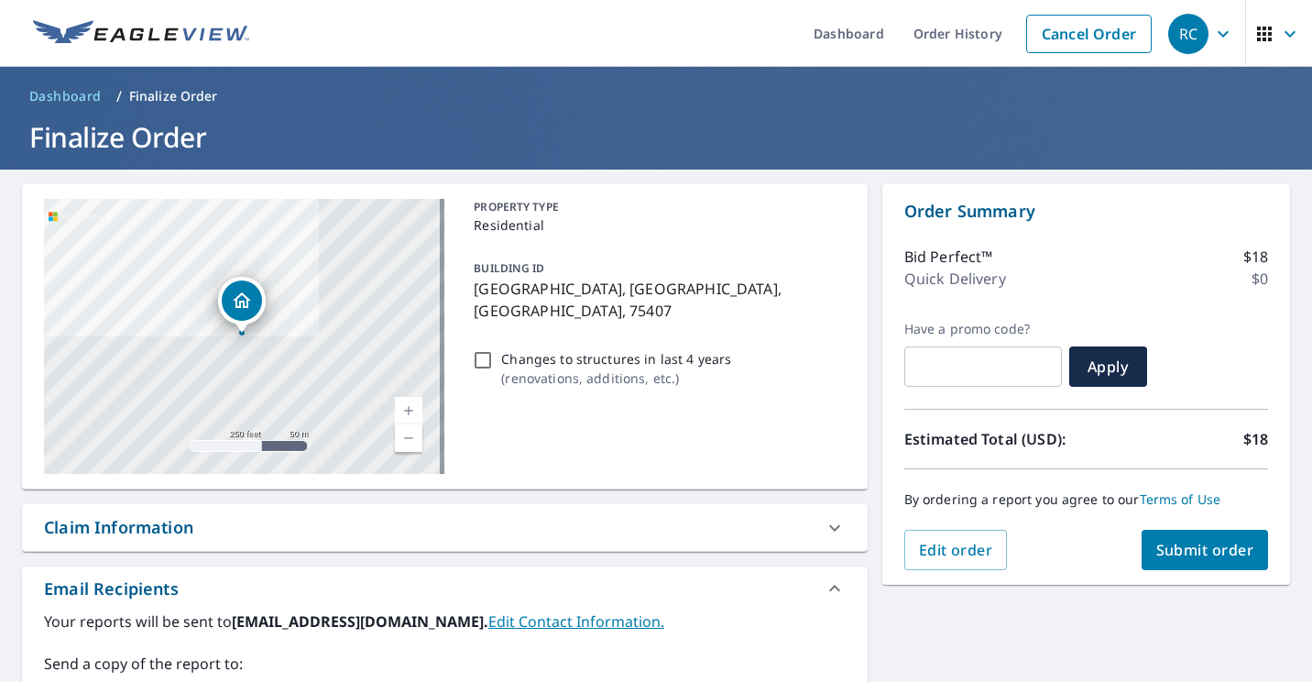
click at [1170, 536] on button "Submit order" at bounding box center [1204, 549] width 127 height 40
checkbox input "true"
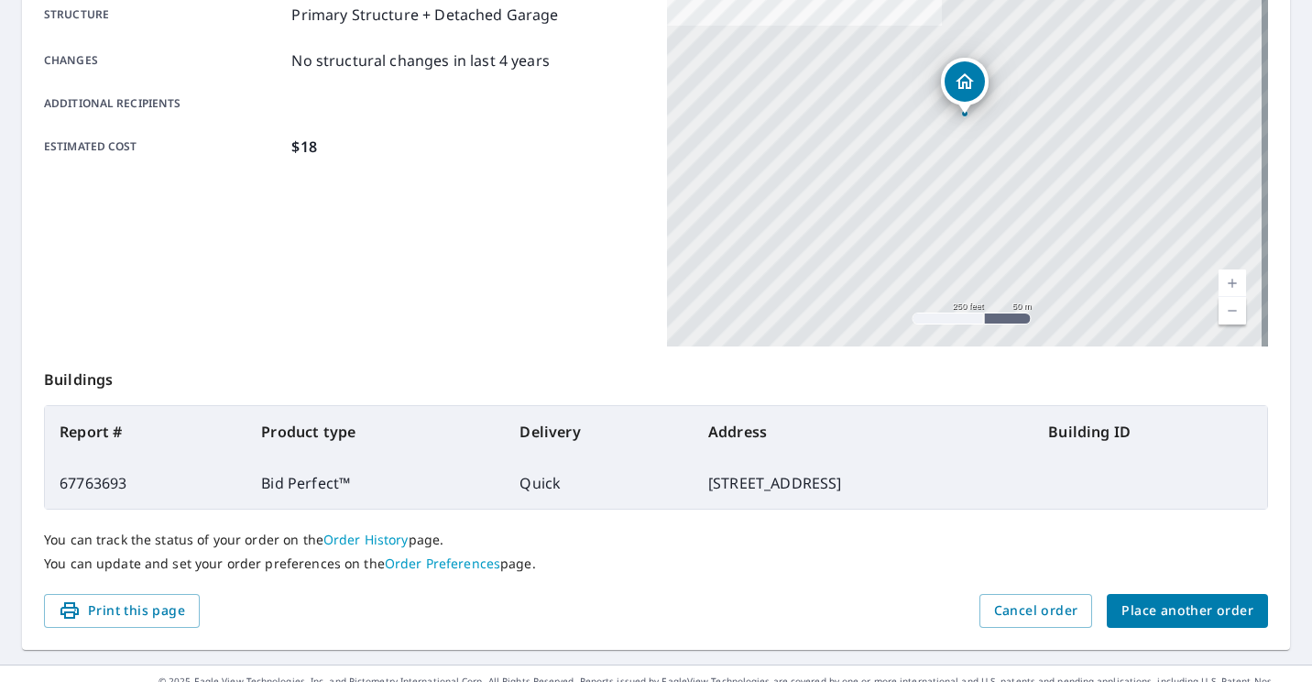
scroll to position [396, 0]
